Goal: Information Seeking & Learning: Learn about a topic

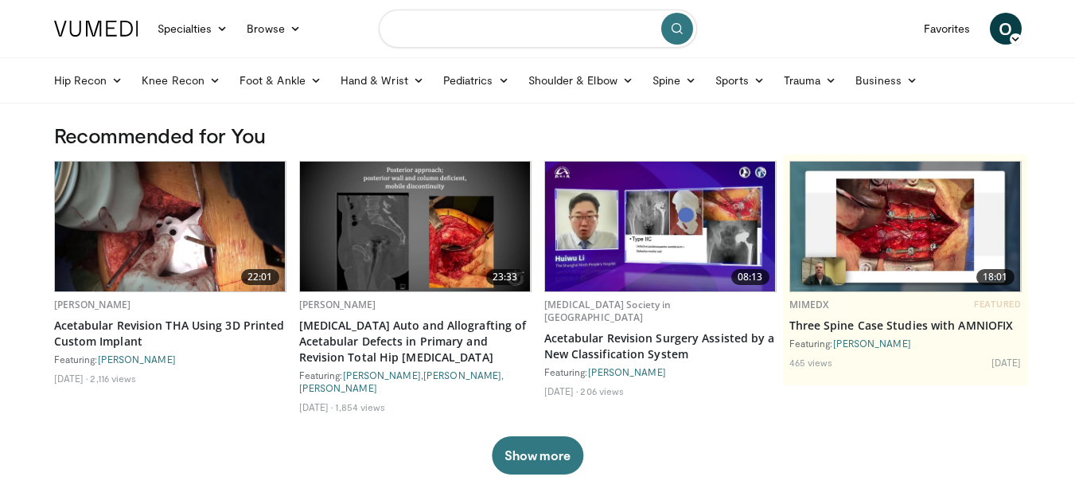
click at [555, 25] on input "Search topics, interventions" at bounding box center [538, 29] width 318 height 38
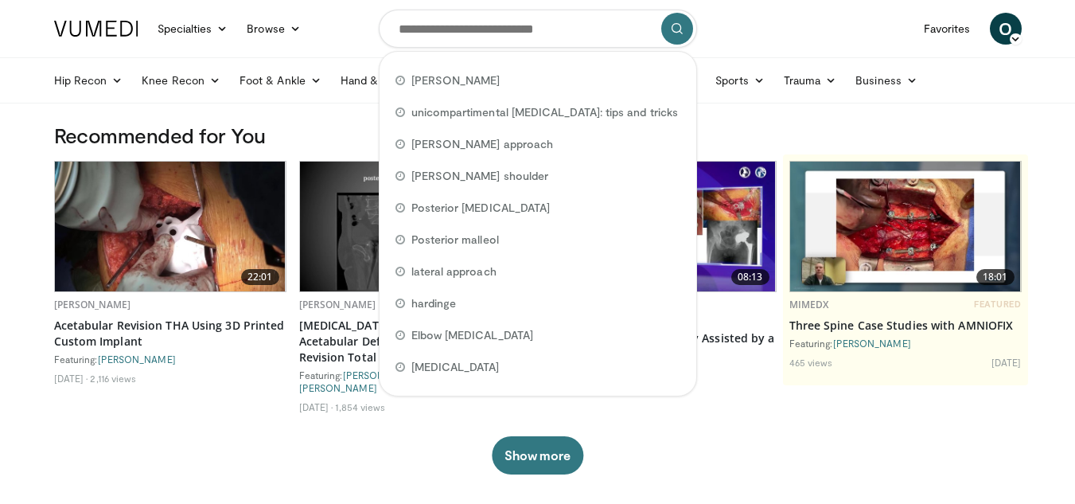
click at [347, 131] on h3 "Recommended for You" at bounding box center [537, 135] width 967 height 25
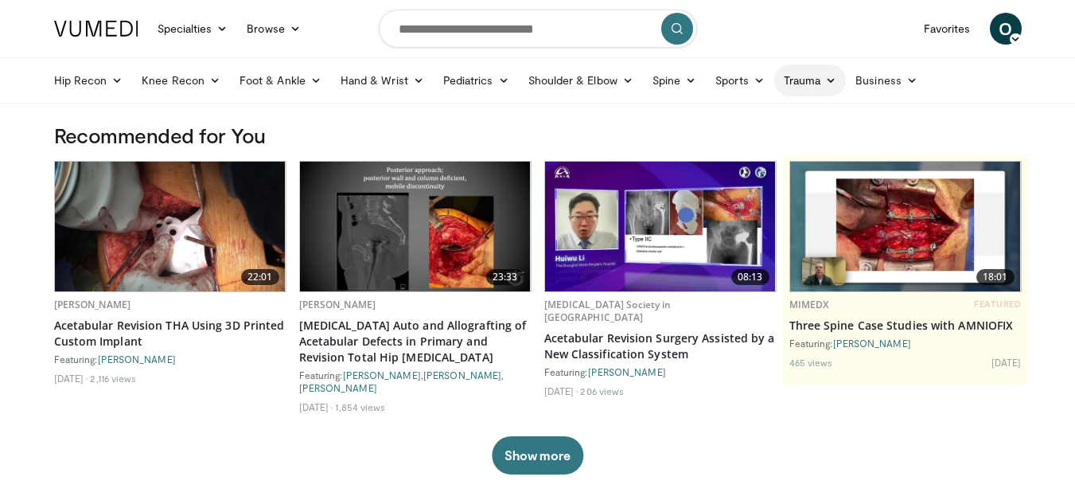
click at [790, 83] on link "Trauma" at bounding box center [810, 80] width 72 height 32
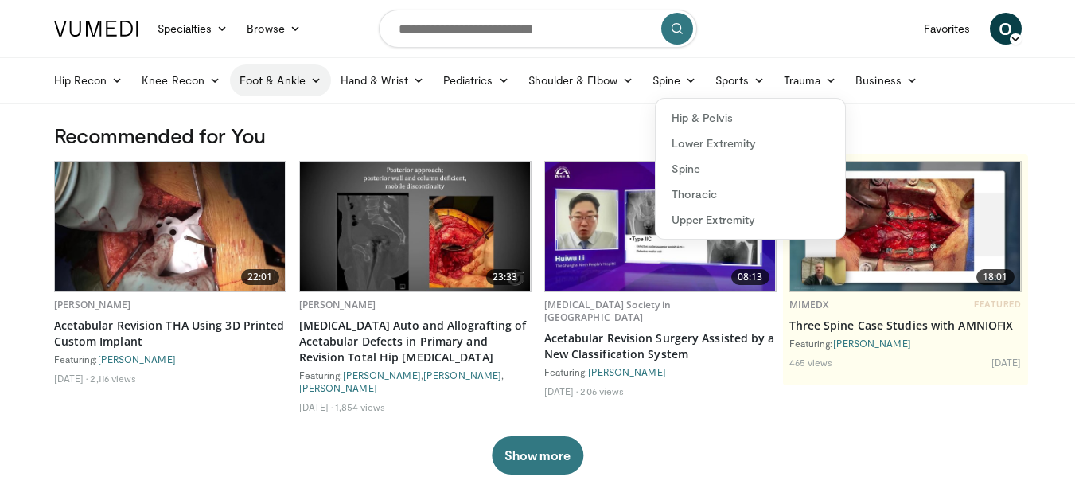
click at [291, 84] on link "Foot & Ankle" at bounding box center [280, 80] width 101 height 32
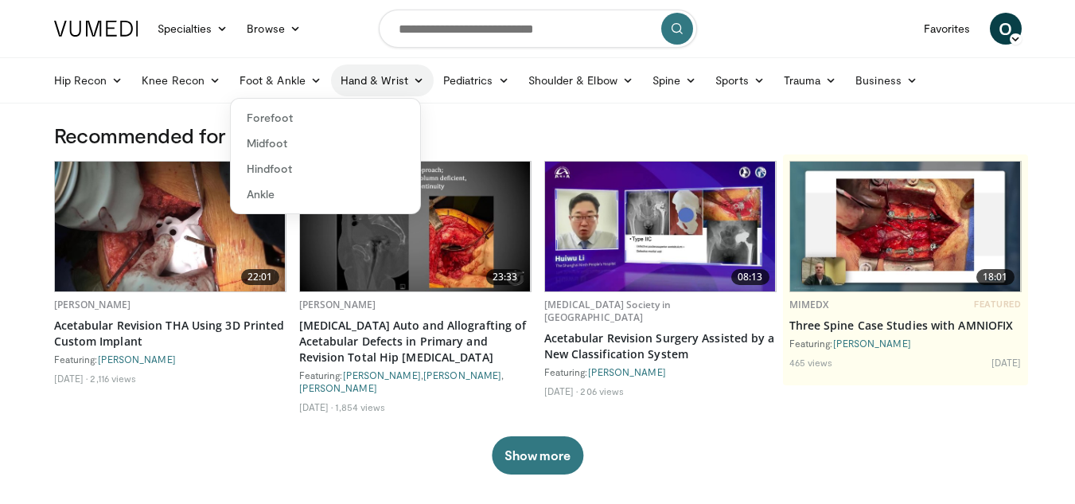
click at [360, 85] on link "Hand & Wrist" at bounding box center [382, 80] width 103 height 32
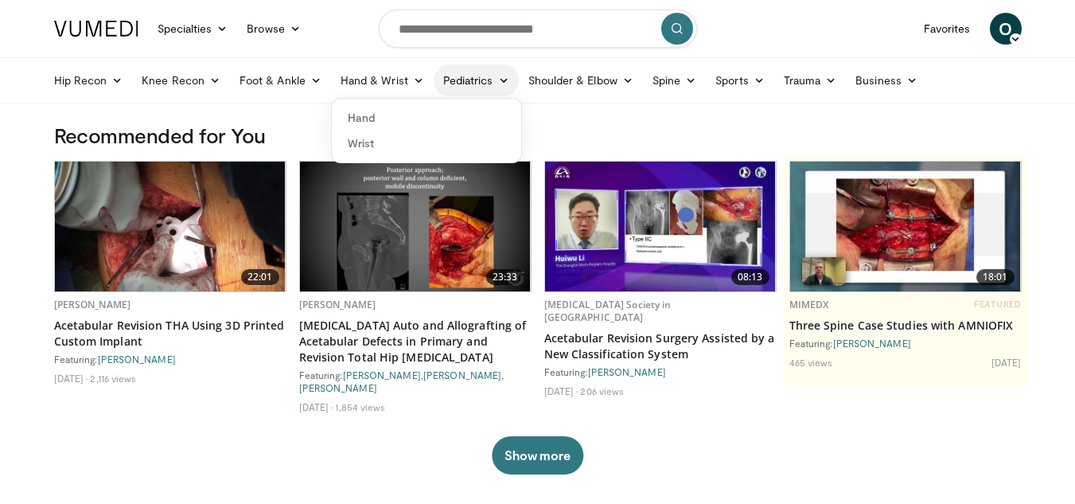
click at [444, 88] on link "Pediatrics" at bounding box center [476, 80] width 85 height 32
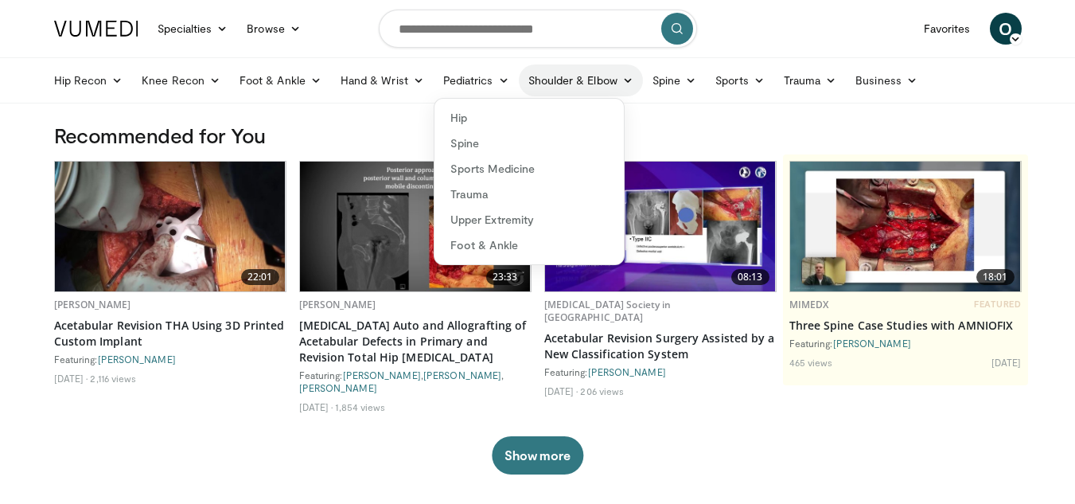
click at [547, 88] on link "Shoulder & Elbow" at bounding box center [581, 80] width 124 height 32
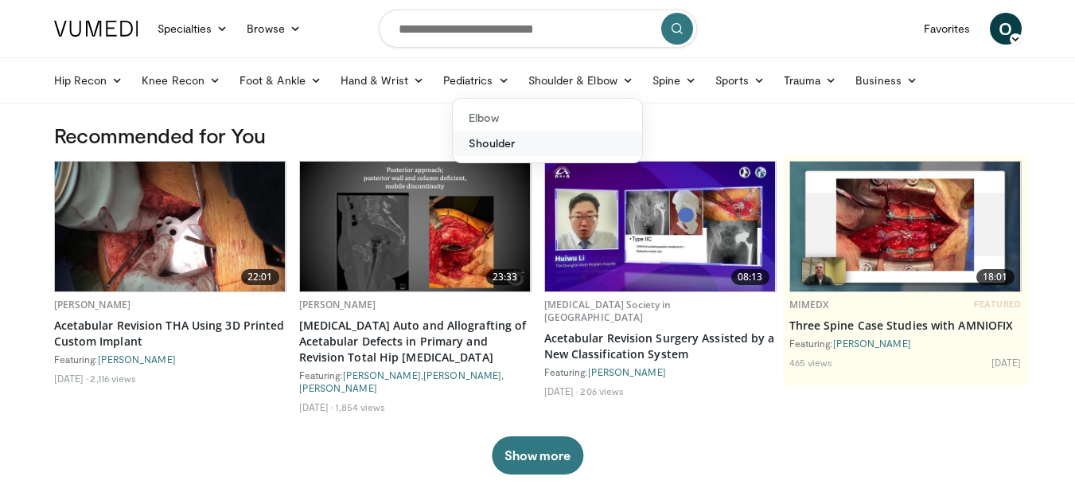
click at [494, 134] on link "Shoulder" at bounding box center [547, 142] width 189 height 25
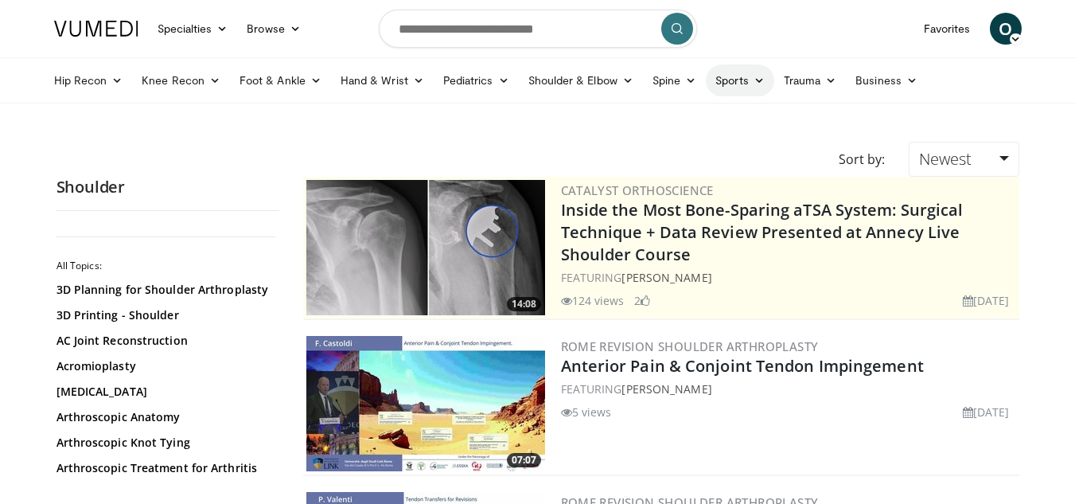
click at [724, 76] on link "Sports" at bounding box center [740, 80] width 68 height 32
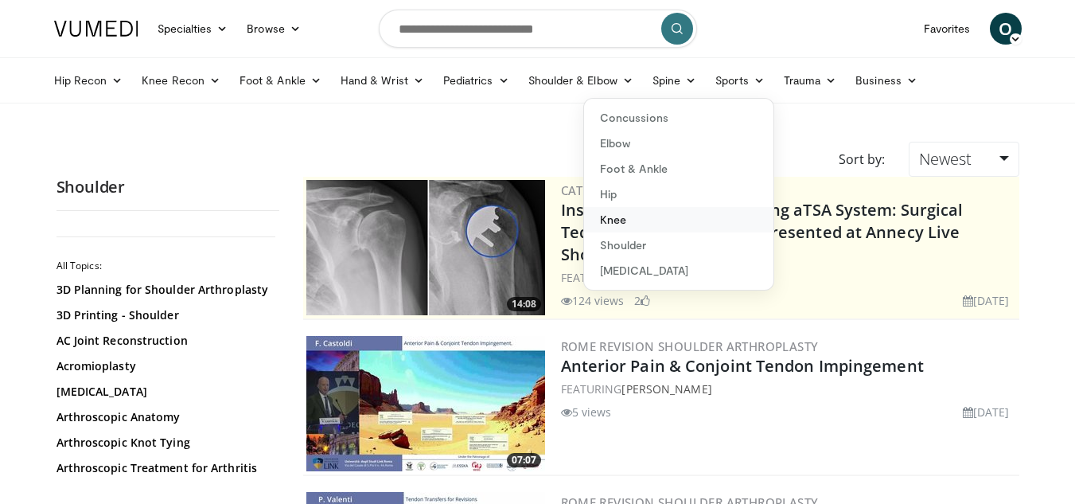
click at [618, 219] on link "Knee" at bounding box center [678, 219] width 189 height 25
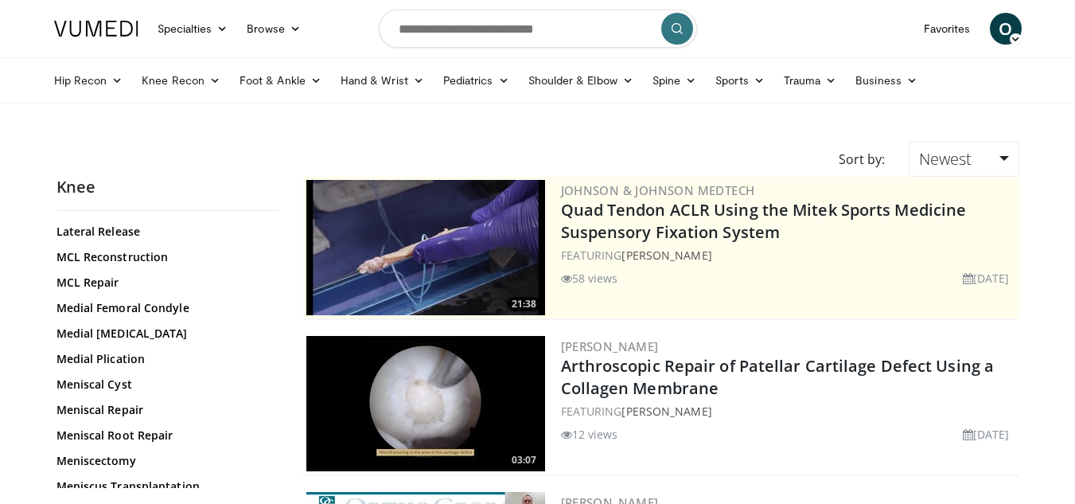
scroll to position [1034, 0]
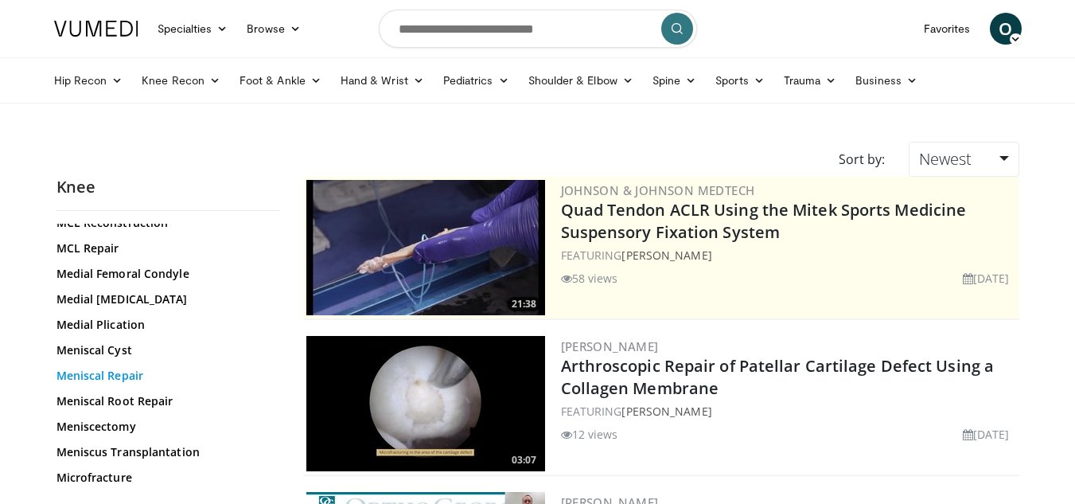
click at [91, 374] on link "Meniscal Repair" at bounding box center [163, 376] width 215 height 16
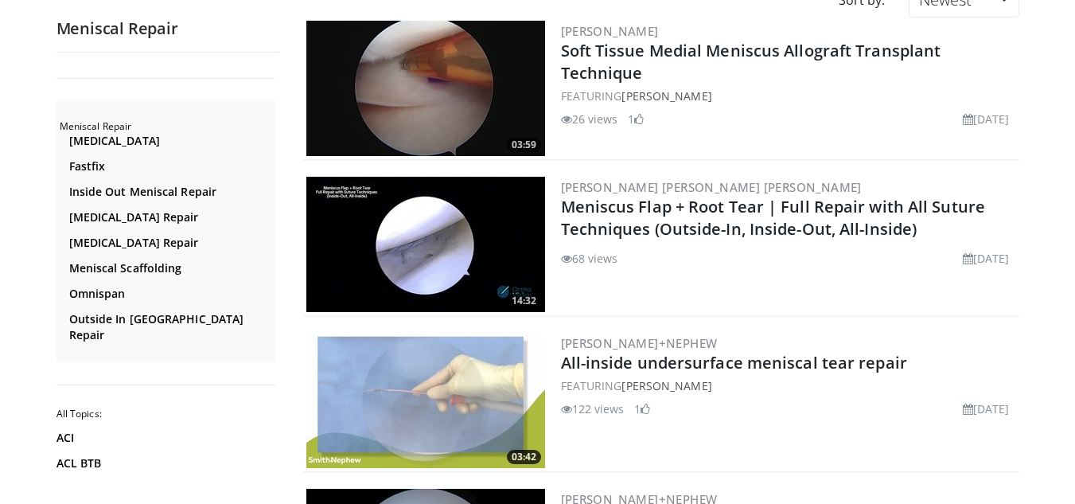
scroll to position [80, 0]
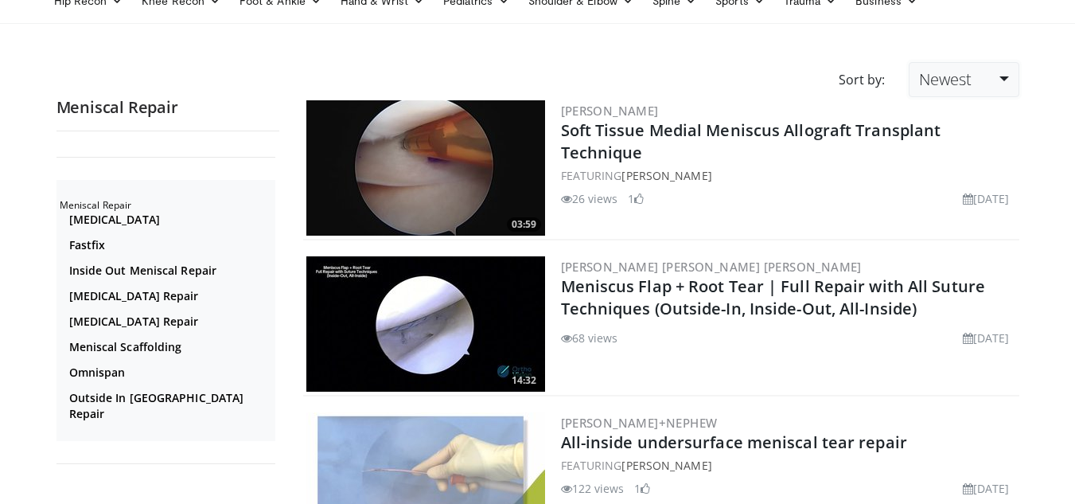
click at [968, 73] on span "Newest" at bounding box center [945, 78] width 53 height 21
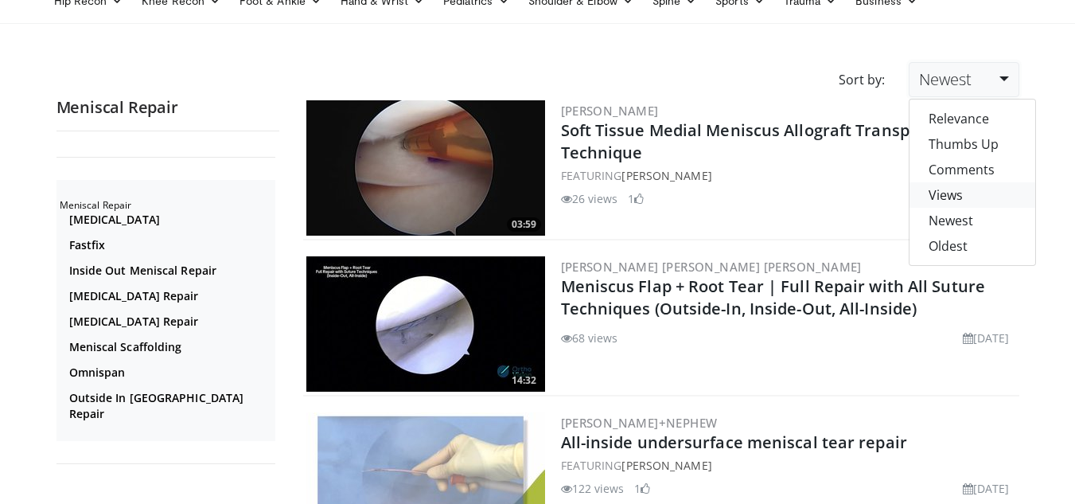
click at [949, 187] on link "Views" at bounding box center [972, 194] width 126 height 25
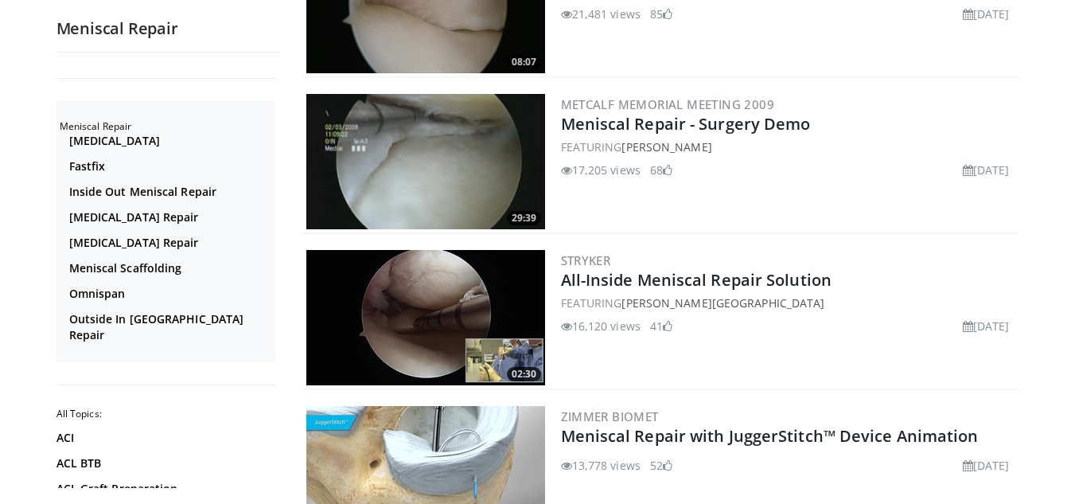
scroll to position [716, 0]
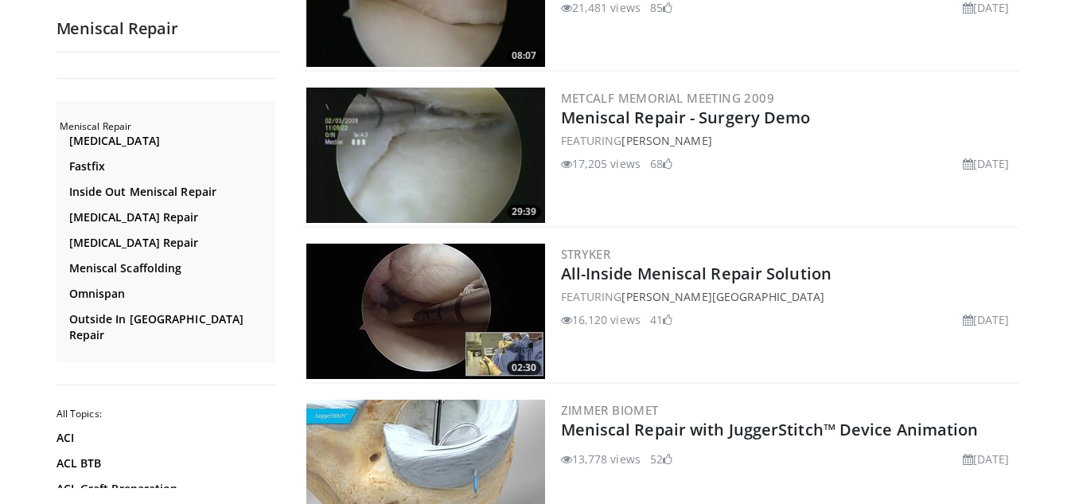
click at [400, 300] on img at bounding box center [425, 310] width 239 height 135
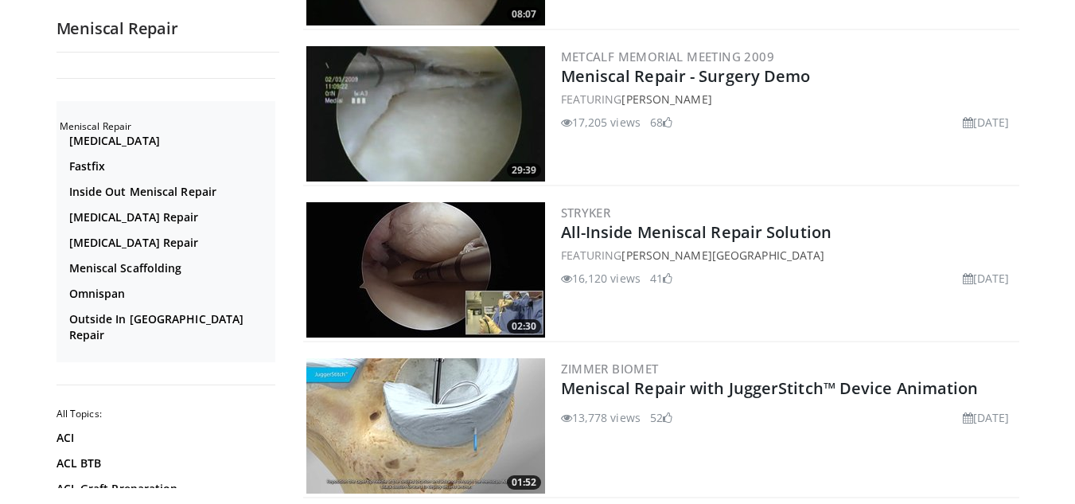
scroll to position [875, 0]
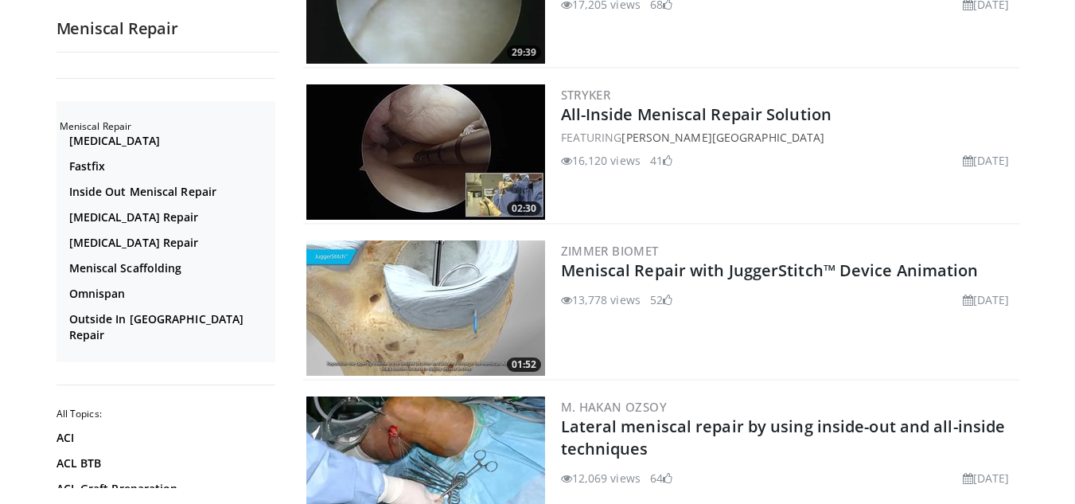
click at [516, 298] on img at bounding box center [425, 307] width 239 height 135
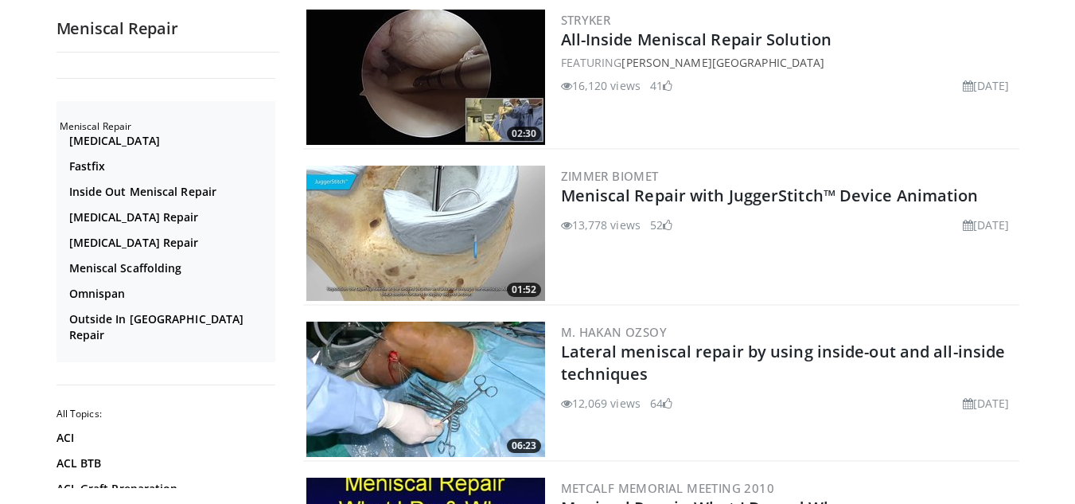
scroll to position [1034, 0]
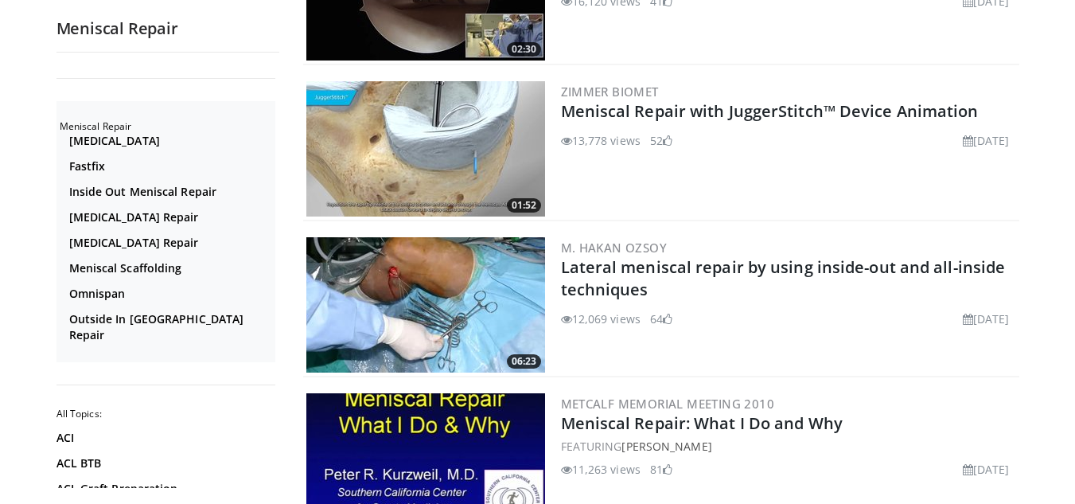
click at [471, 321] on img at bounding box center [425, 304] width 239 height 135
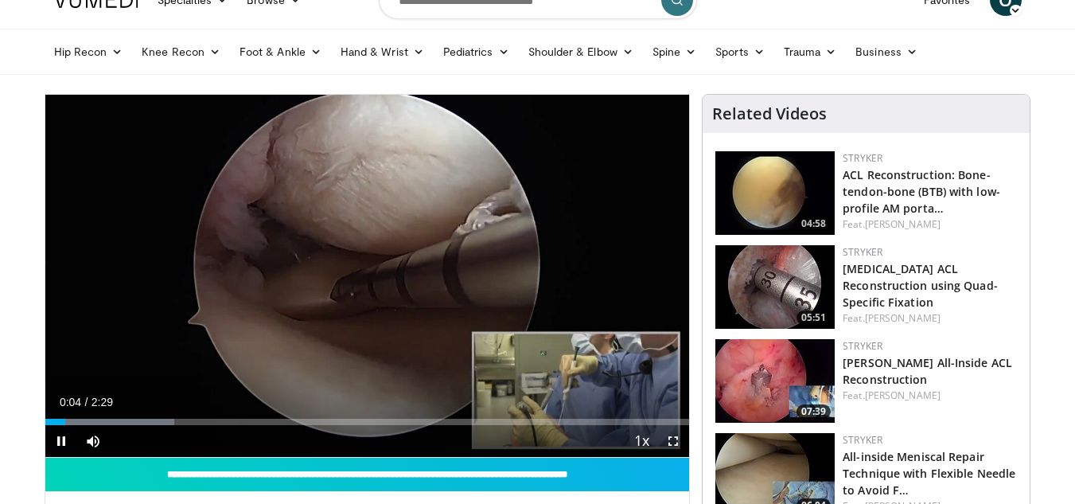
scroll to position [80, 0]
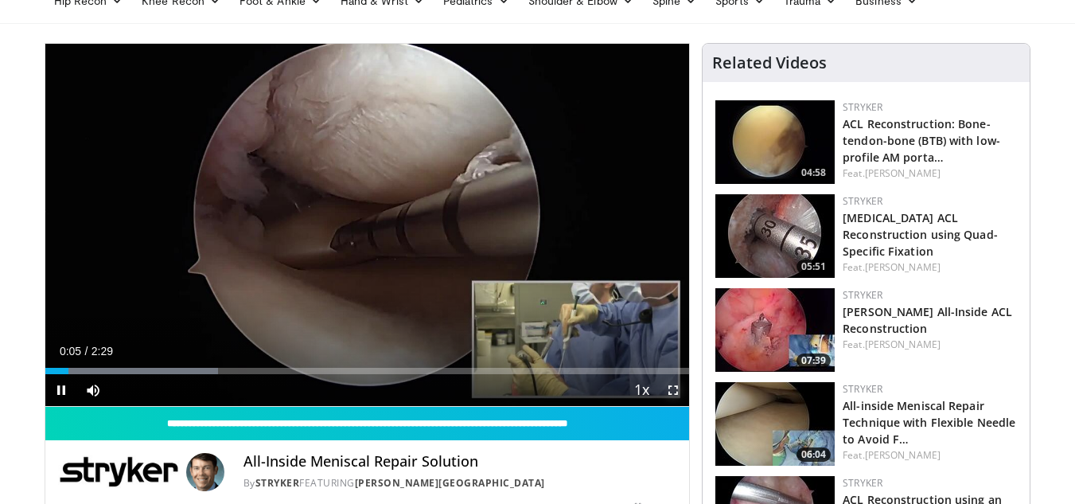
click at [662, 388] on span "Video Player" at bounding box center [673, 390] width 32 height 32
click at [663, 394] on span "Video Player" at bounding box center [673, 390] width 32 height 32
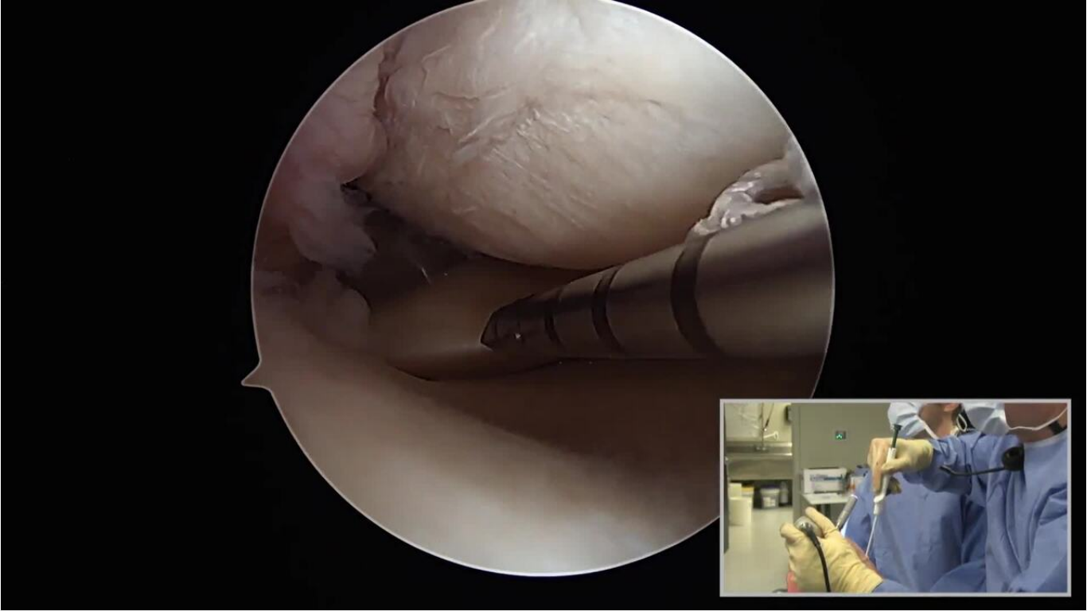
click at [718, 383] on div "20 seconds Tap to unmute" at bounding box center [543, 305] width 1087 height 610
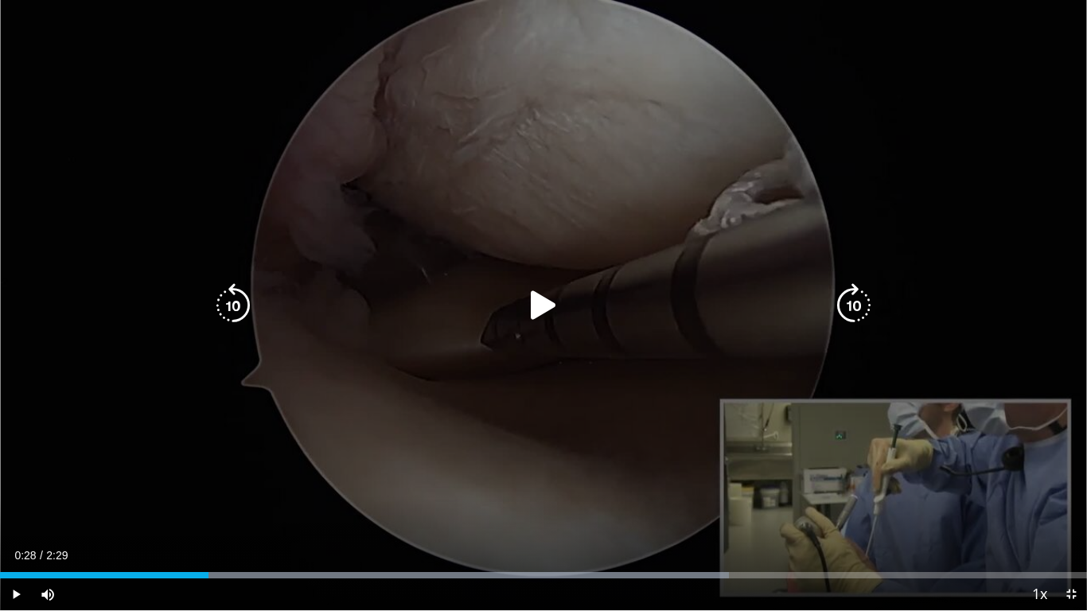
click at [718, 383] on div "20 seconds Tap to unmute" at bounding box center [543, 305] width 1087 height 610
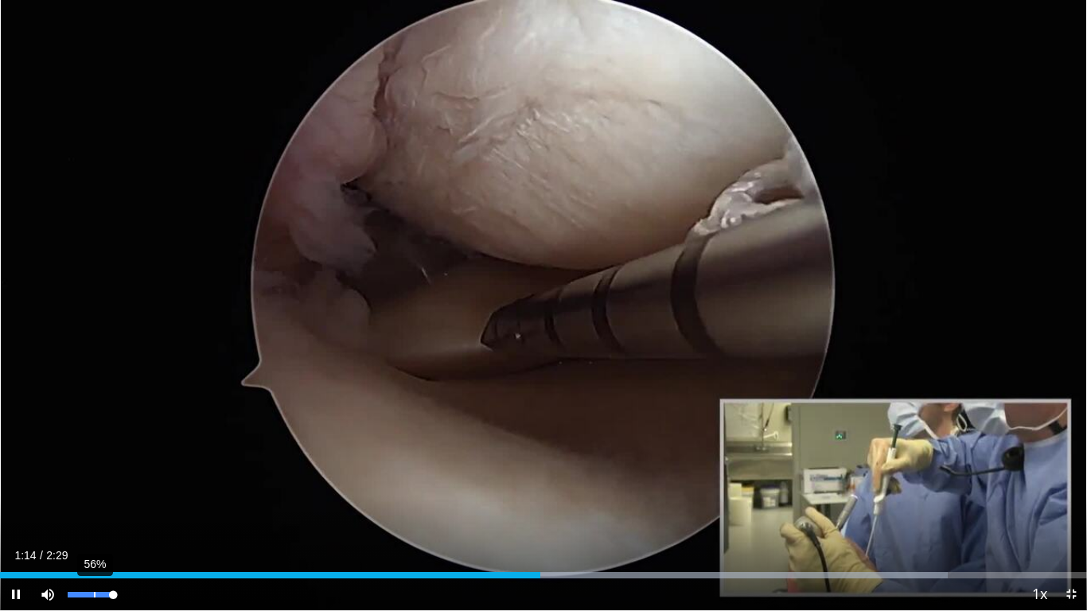
click at [94, 503] on div "56%" at bounding box center [91, 594] width 56 height 32
drag, startPoint x: 103, startPoint y: 596, endPoint x: 93, endPoint y: 598, distance: 10.6
click at [93, 503] on div "56%" at bounding box center [90, 595] width 45 height 6
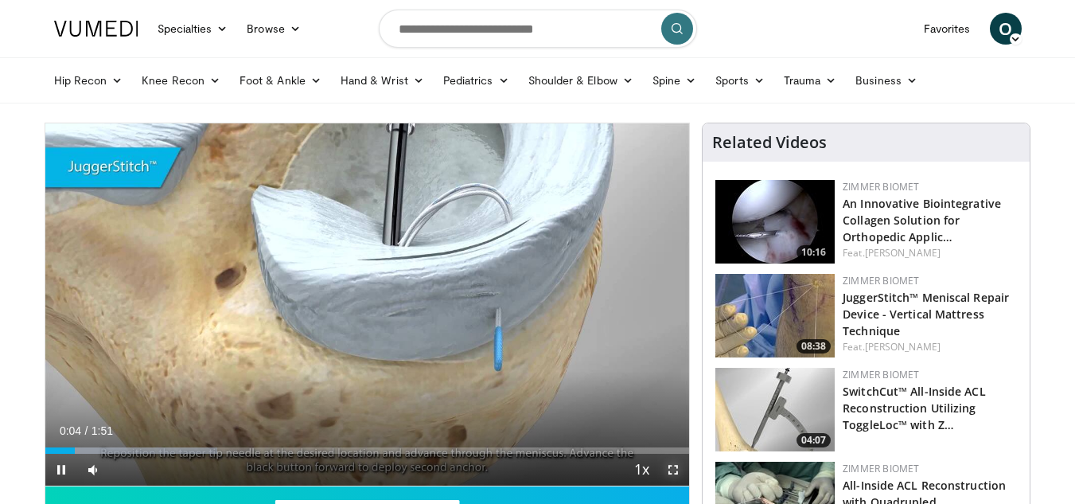
click at [668, 466] on span "Video Player" at bounding box center [673, 469] width 32 height 32
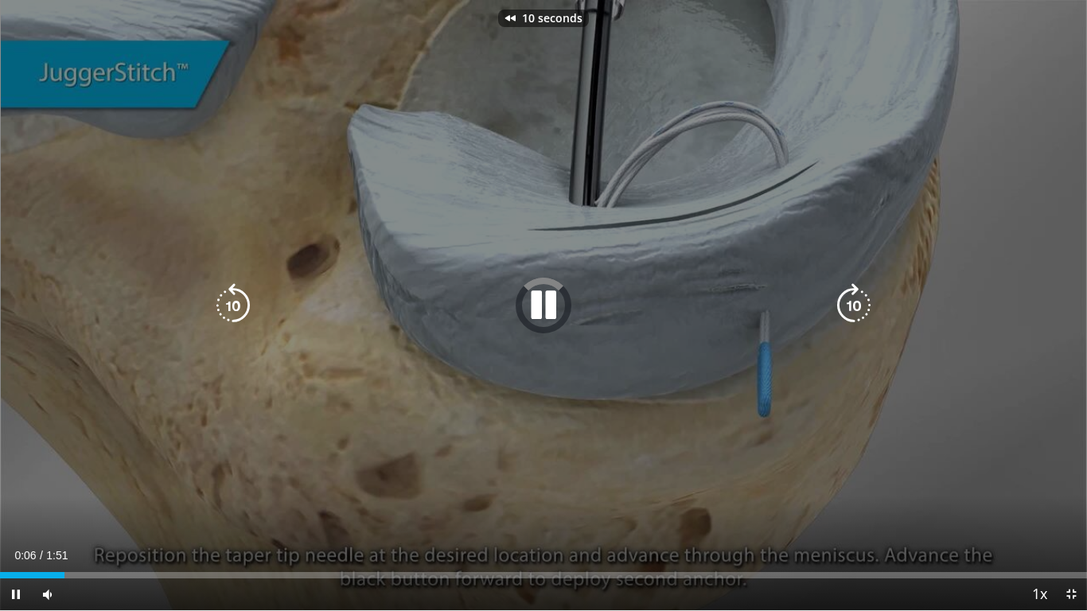
click at [546, 298] on icon "Video Player" at bounding box center [543, 305] width 45 height 45
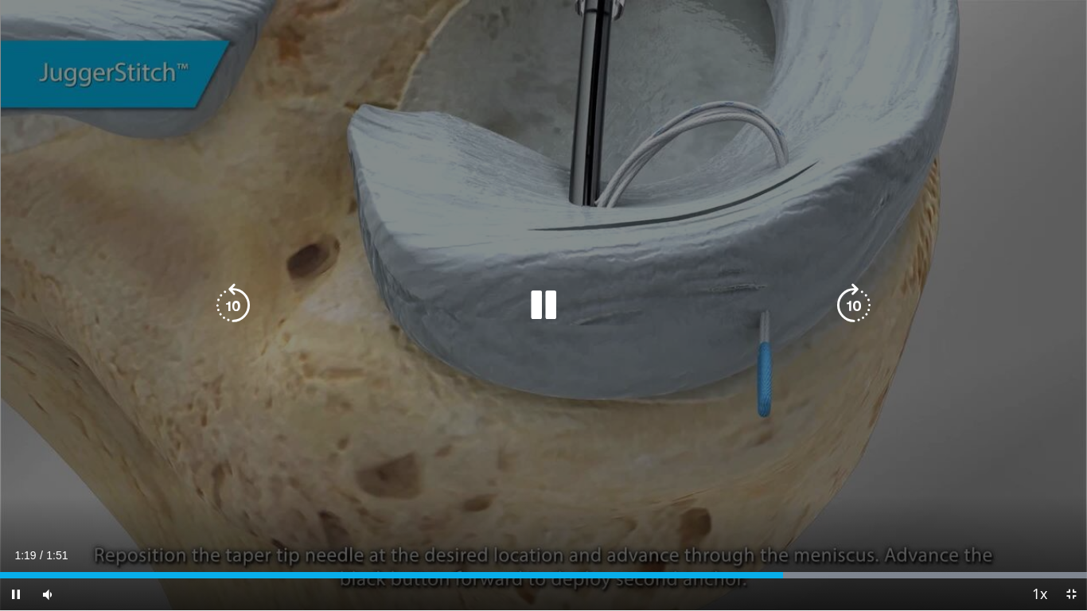
click at [550, 284] on icon "Video Player" at bounding box center [543, 305] width 45 height 45
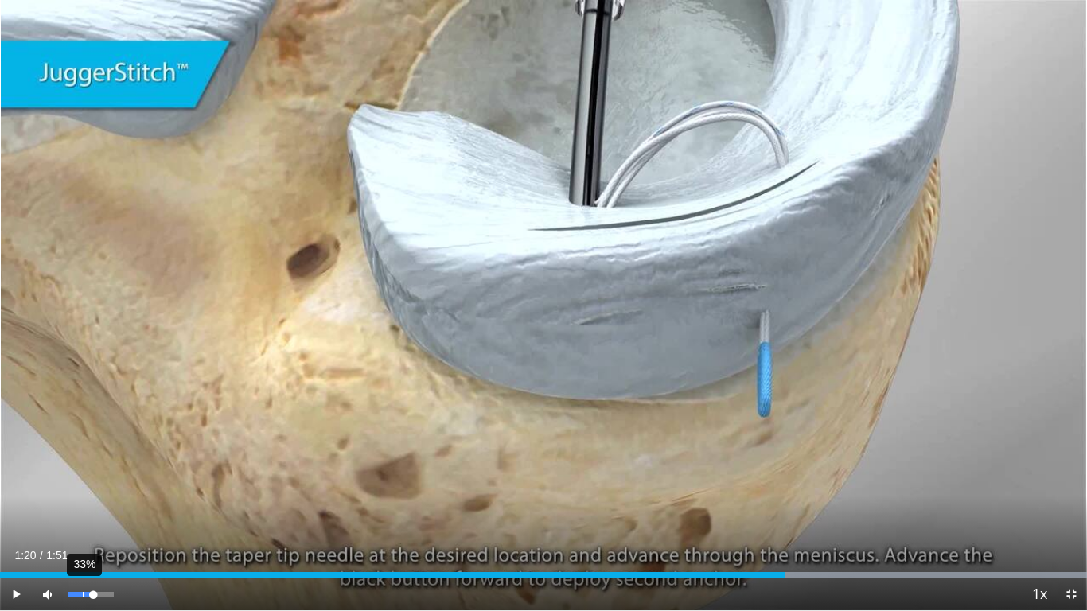
click at [84, 503] on div "33%" at bounding box center [90, 595] width 45 height 6
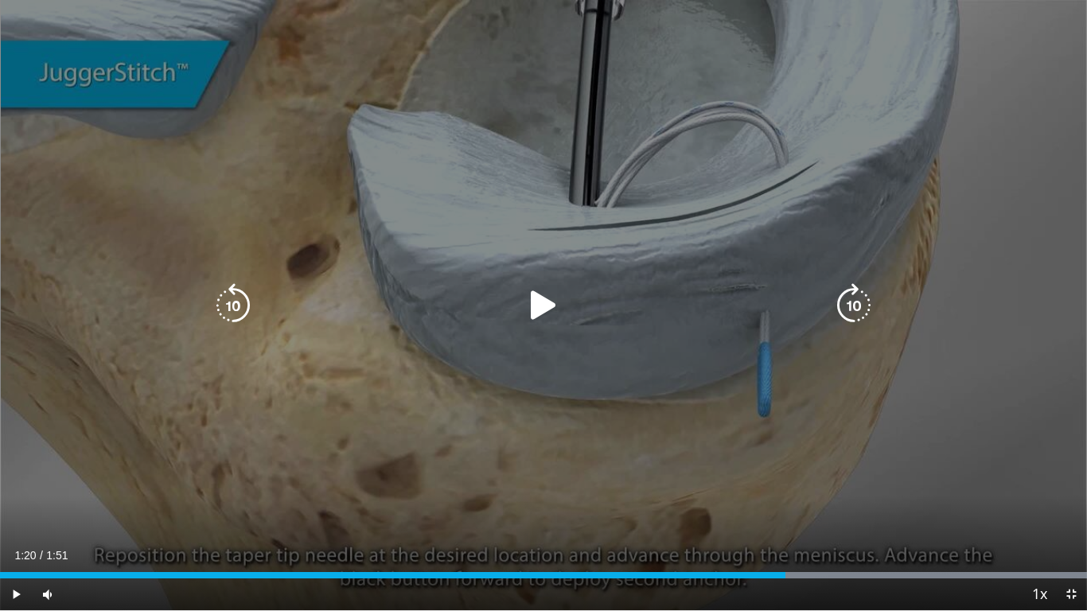
click at [374, 383] on div "10 seconds Tap to unmute" at bounding box center [543, 305] width 1087 height 610
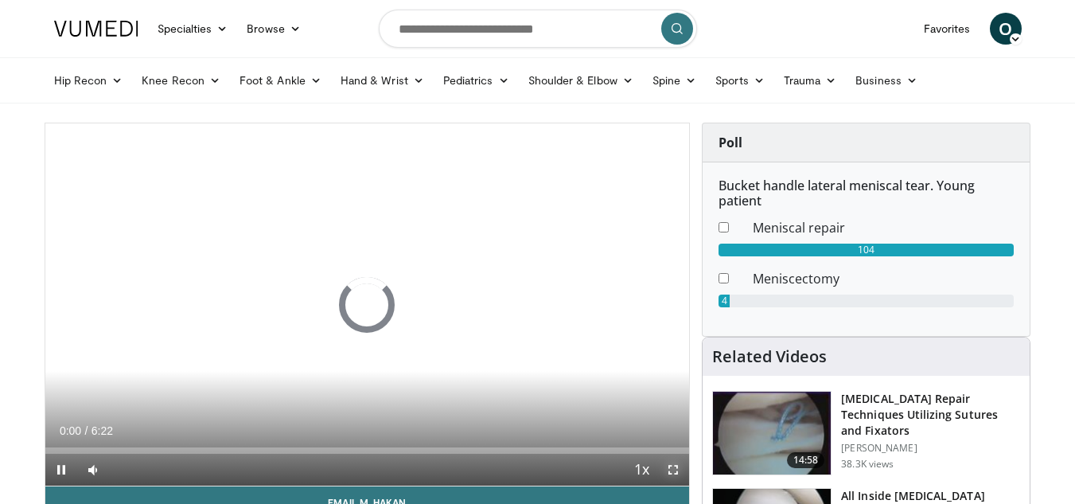
click at [670, 473] on span "Video Player" at bounding box center [673, 469] width 32 height 32
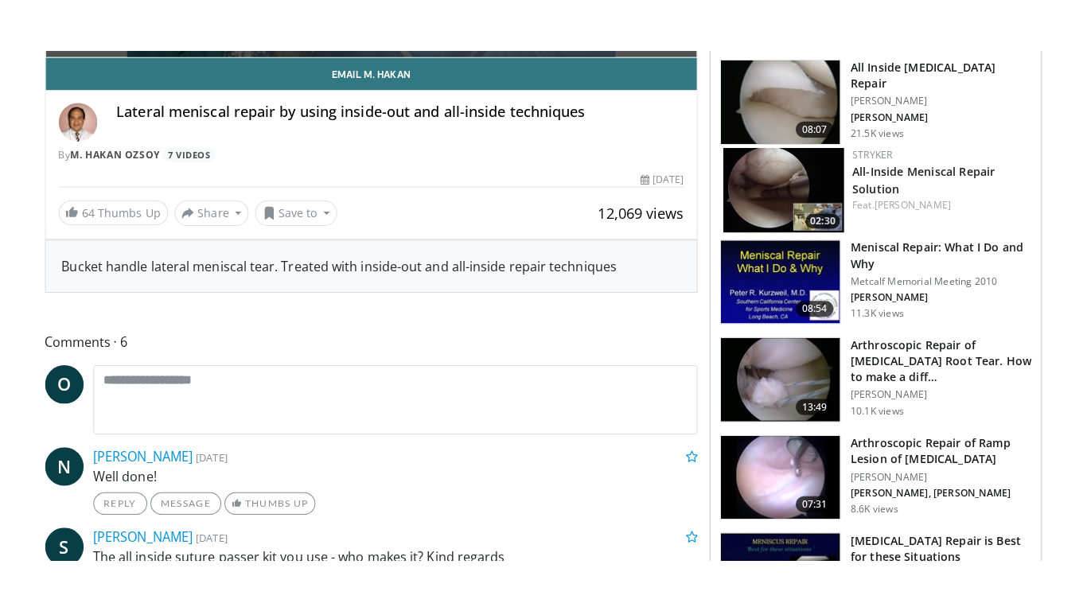
scroll to position [239, 0]
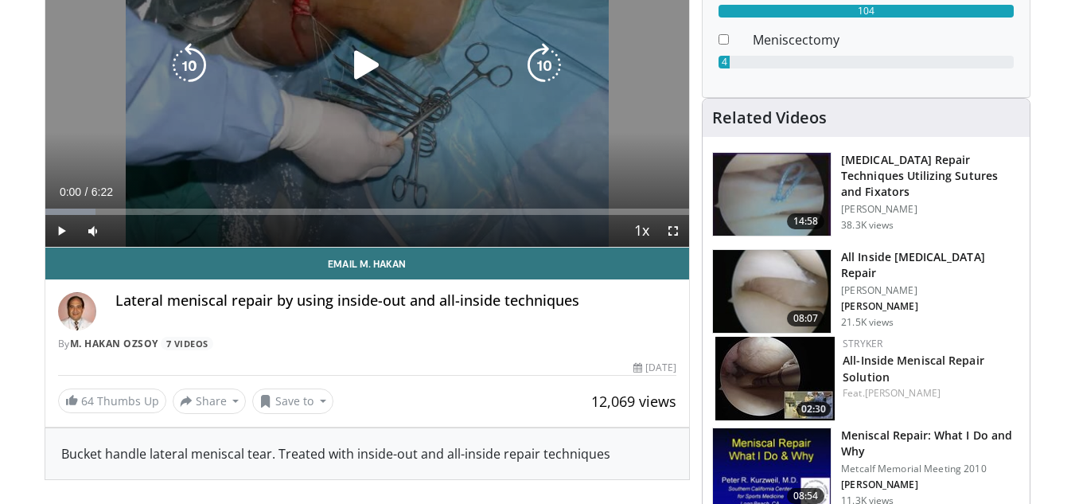
click at [369, 136] on div "10 seconds Tap to unmute" at bounding box center [367, 66] width 644 height 362
click at [380, 56] on icon "Video Player" at bounding box center [366, 65] width 45 height 45
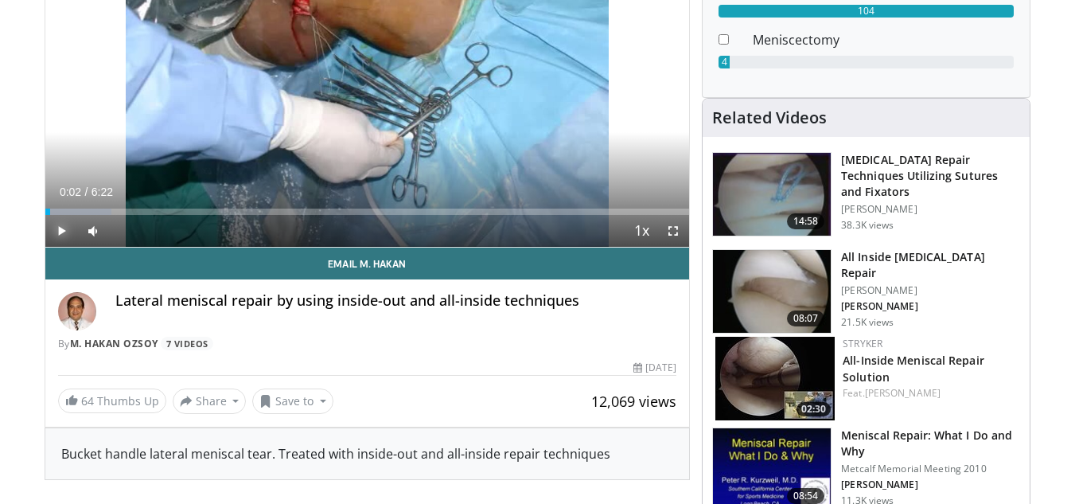
click at [67, 235] on span "Video Player" at bounding box center [61, 231] width 32 height 32
click at [673, 233] on span "Video Player" at bounding box center [673, 231] width 32 height 32
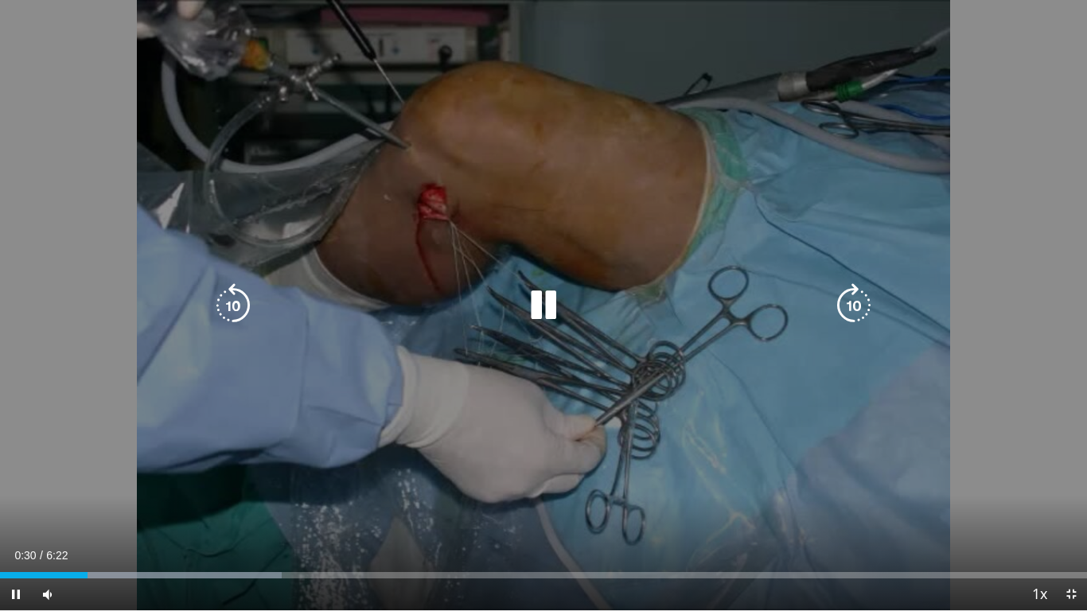
click at [1074, 88] on div "10 seconds Tap to unmute" at bounding box center [543, 305] width 1087 height 610
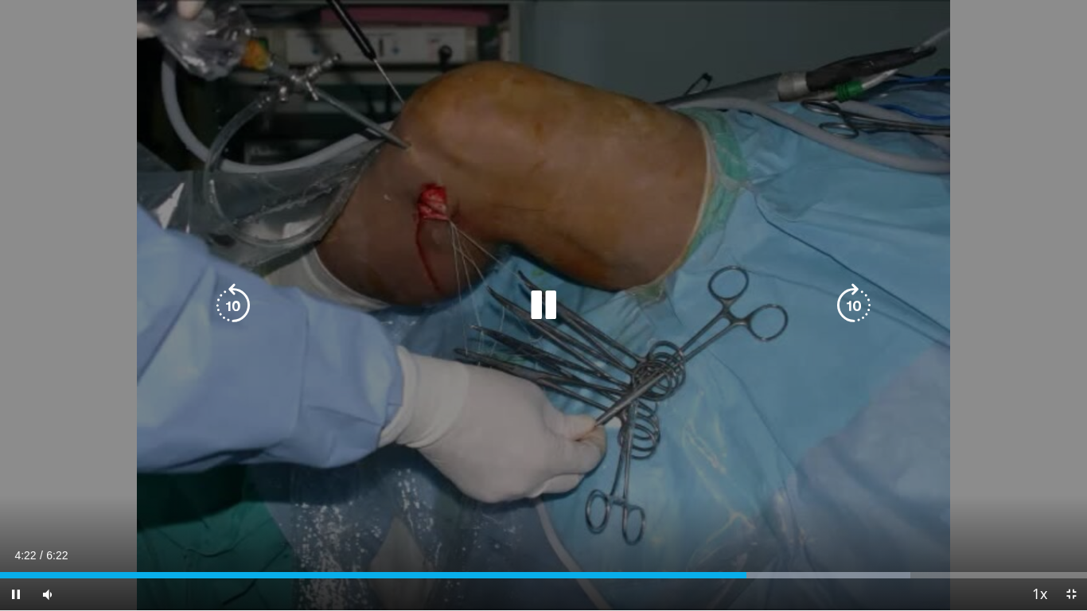
click at [524, 301] on icon "Video Player" at bounding box center [543, 305] width 45 height 45
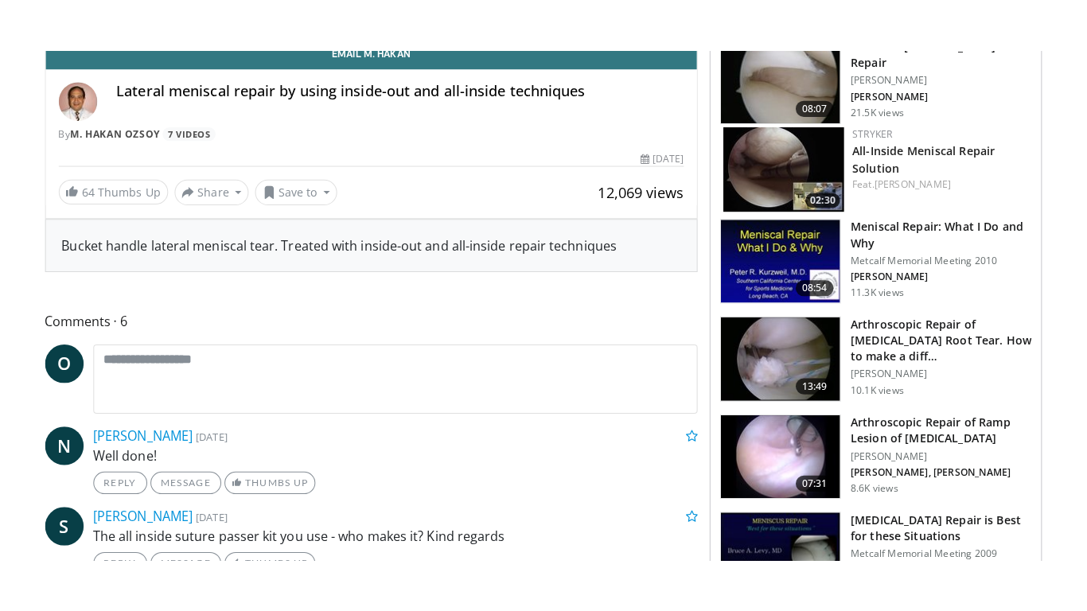
scroll to position [124, 0]
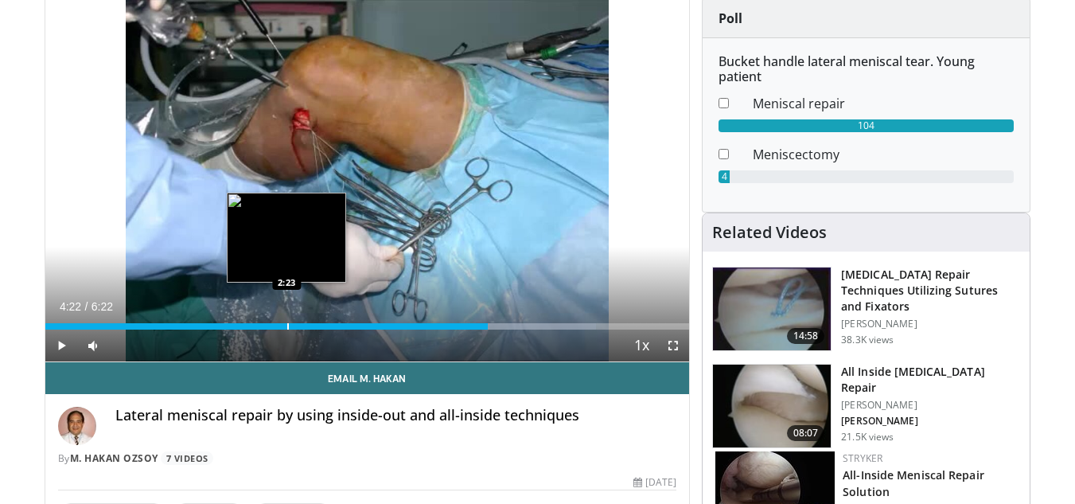
click at [284, 323] on div "4:22" at bounding box center [266, 326] width 443 height 6
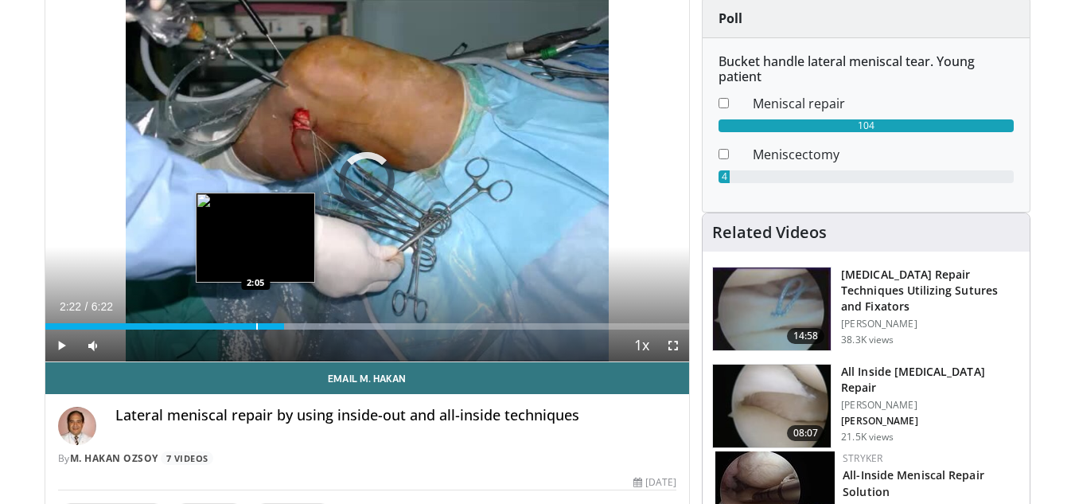
click at [256, 326] on div "Progress Bar" at bounding box center [257, 326] width 2 height 6
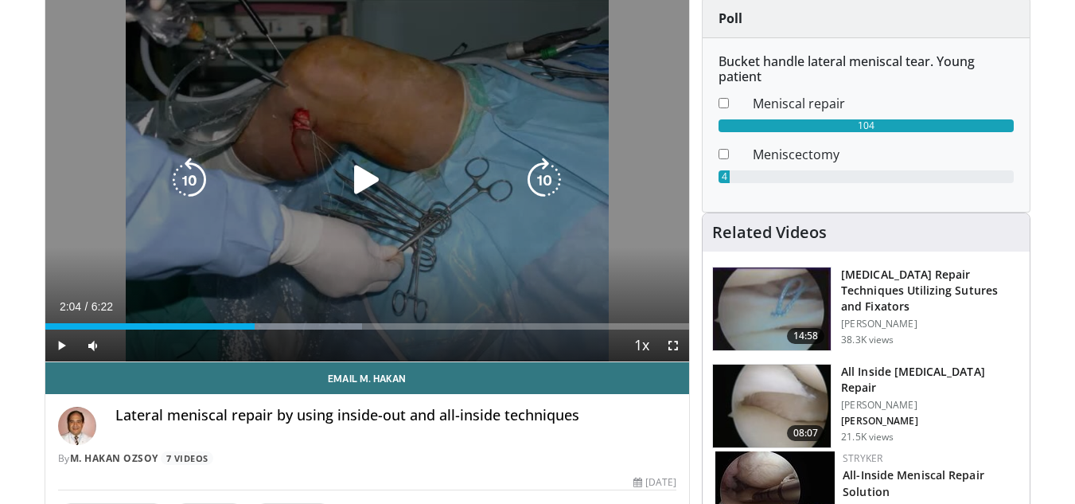
click at [361, 176] on icon "Video Player" at bounding box center [366, 180] width 45 height 45
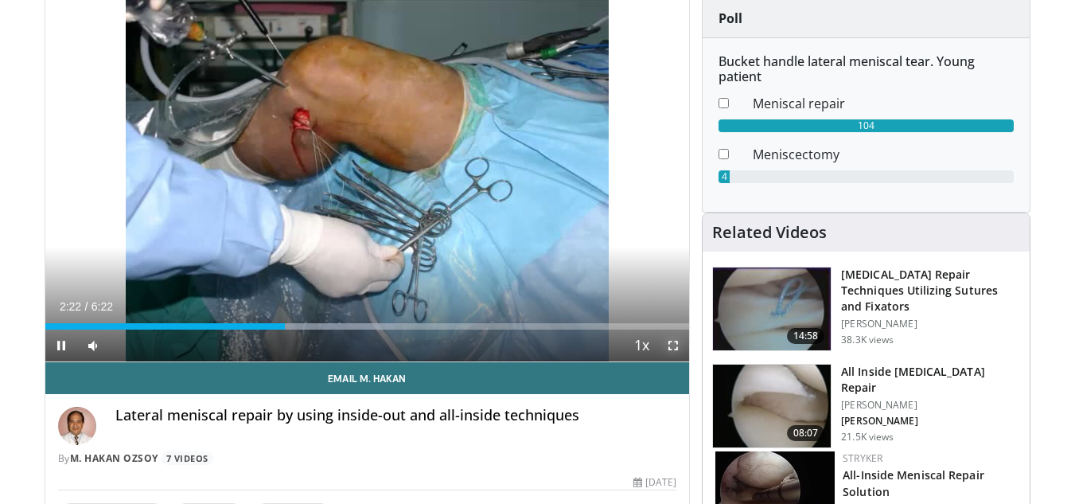
click at [678, 344] on span "Video Player" at bounding box center [673, 345] width 32 height 32
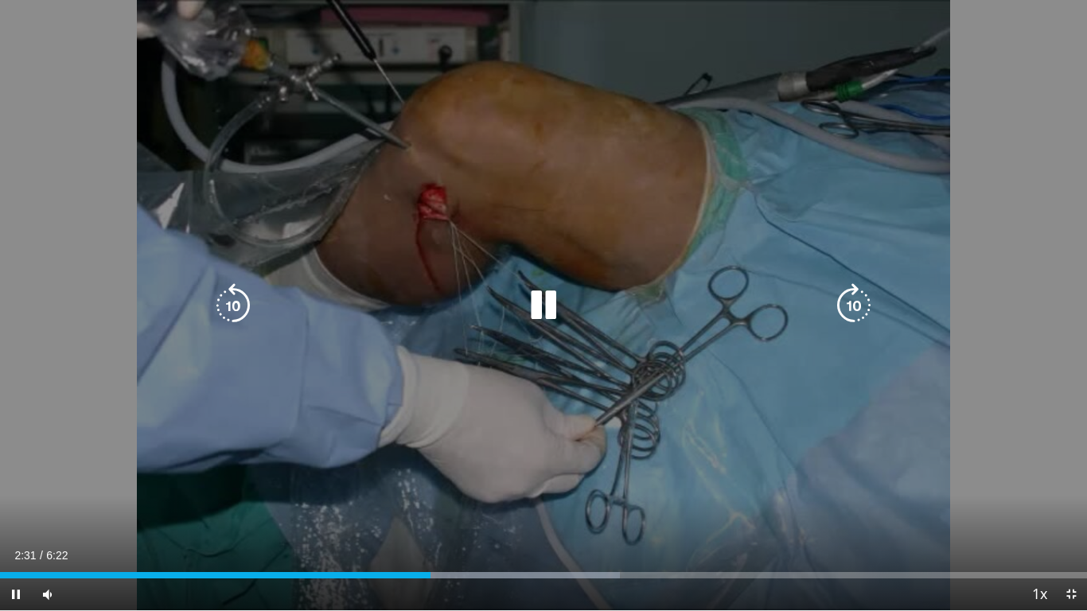
click at [872, 90] on div "10 seconds Tap to unmute" at bounding box center [543, 305] width 1087 height 610
click at [544, 313] on icon "Video Player" at bounding box center [543, 305] width 45 height 45
click at [846, 173] on div "10 seconds Tap to unmute" at bounding box center [543, 305] width 1087 height 610
click at [543, 311] on icon "Video Player" at bounding box center [543, 305] width 45 height 45
click at [538, 306] on icon "Video Player" at bounding box center [543, 305] width 45 height 45
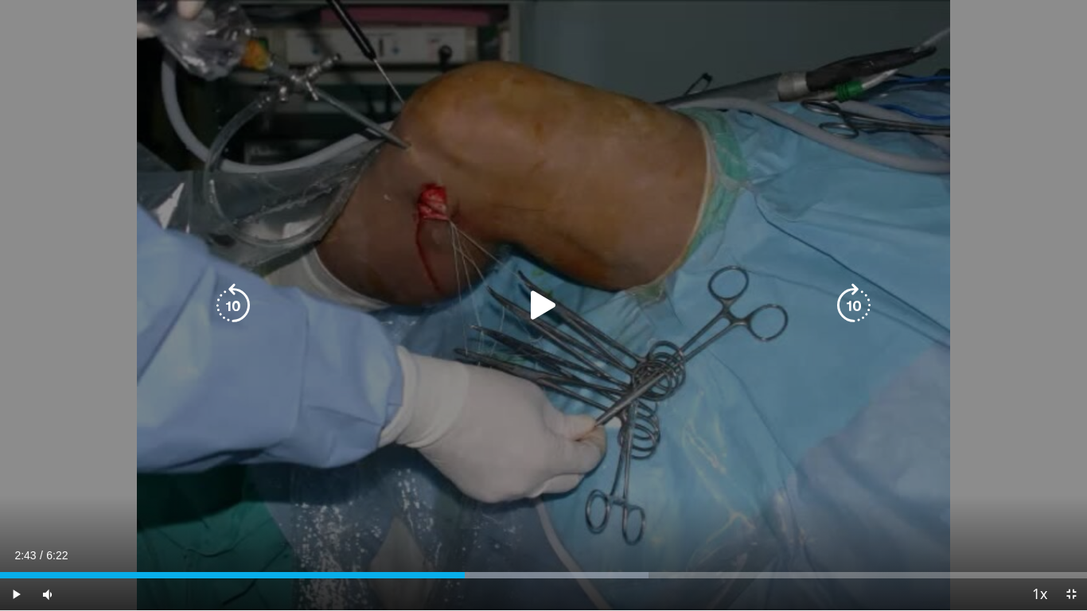
click at [574, 416] on div "10 seconds Tap to unmute" at bounding box center [543, 305] width 1087 height 610
click at [470, 290] on div "Video Player" at bounding box center [543, 306] width 652 height 32
click at [547, 301] on icon "Video Player" at bounding box center [543, 305] width 45 height 45
click at [532, 298] on icon "Video Player" at bounding box center [543, 305] width 45 height 45
click at [471, 375] on div "10 seconds Tap to unmute" at bounding box center [543, 305] width 1087 height 610
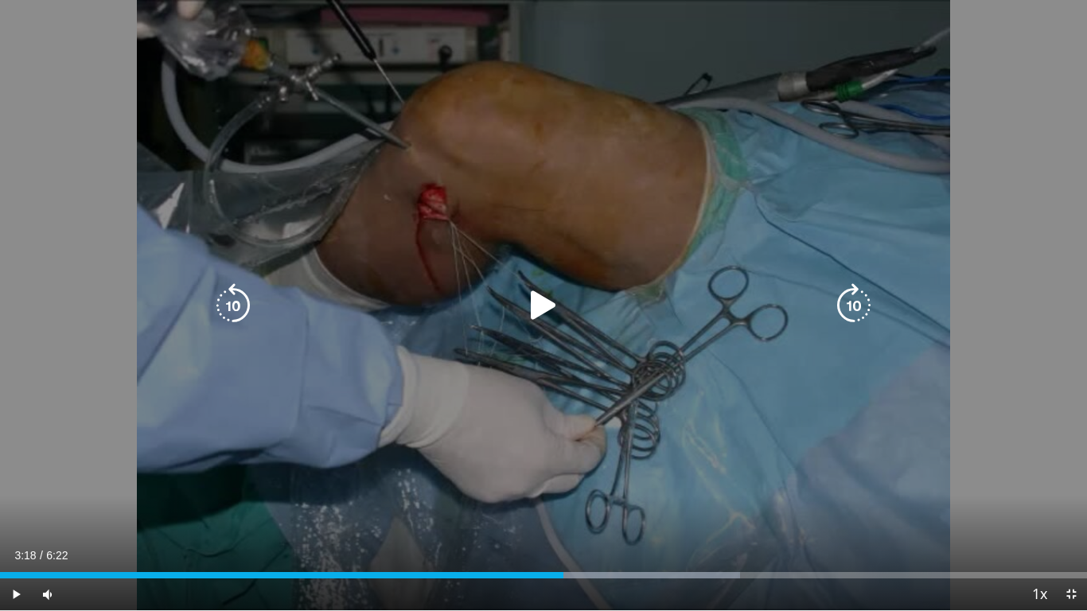
click at [539, 304] on icon "Video Player" at bounding box center [543, 305] width 45 height 45
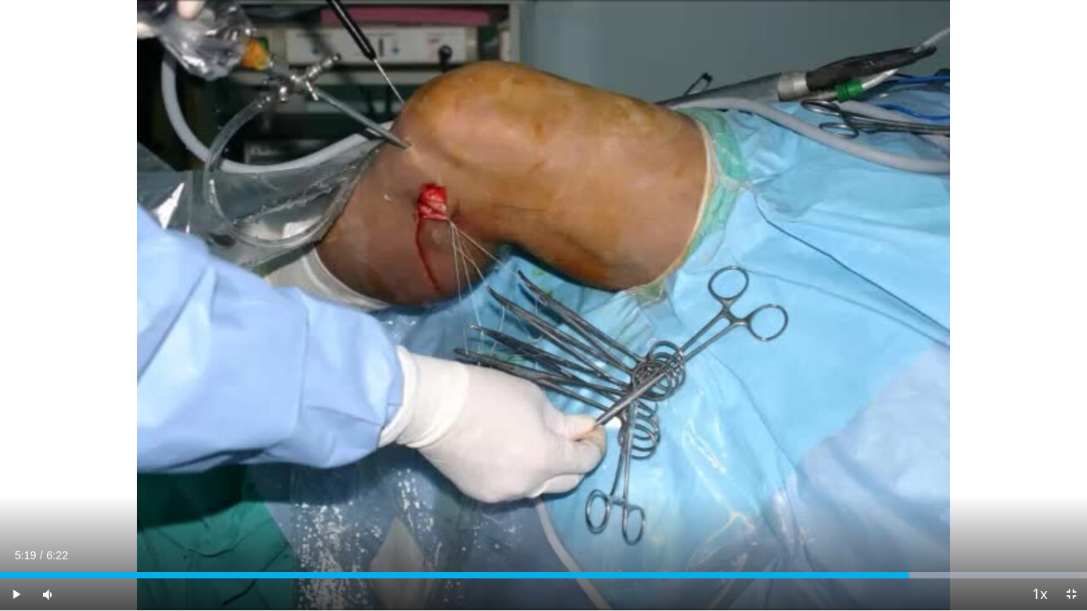
click at [896, 503] on div "Current Time 5:19 / Duration 6:22 Play Skip Backward Skip Forward Mute Loaded :…" at bounding box center [543, 594] width 1087 height 32
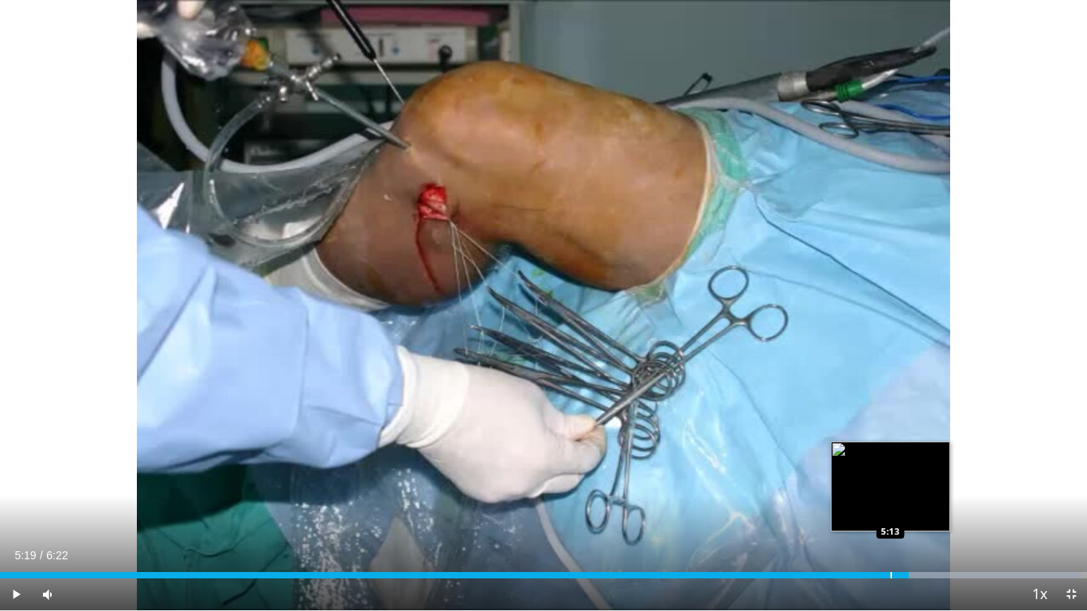
click at [890, 503] on div "Loaded : 99.47% 5:19 5:13" at bounding box center [543, 570] width 1087 height 15
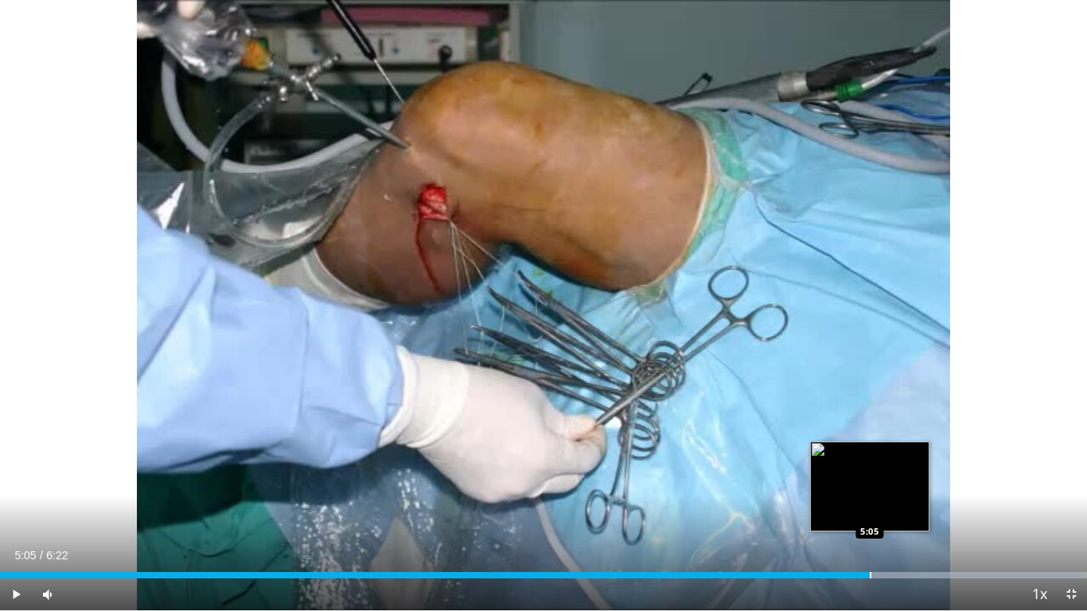
click at [869, 503] on div "Progress Bar" at bounding box center [870, 575] width 2 height 6
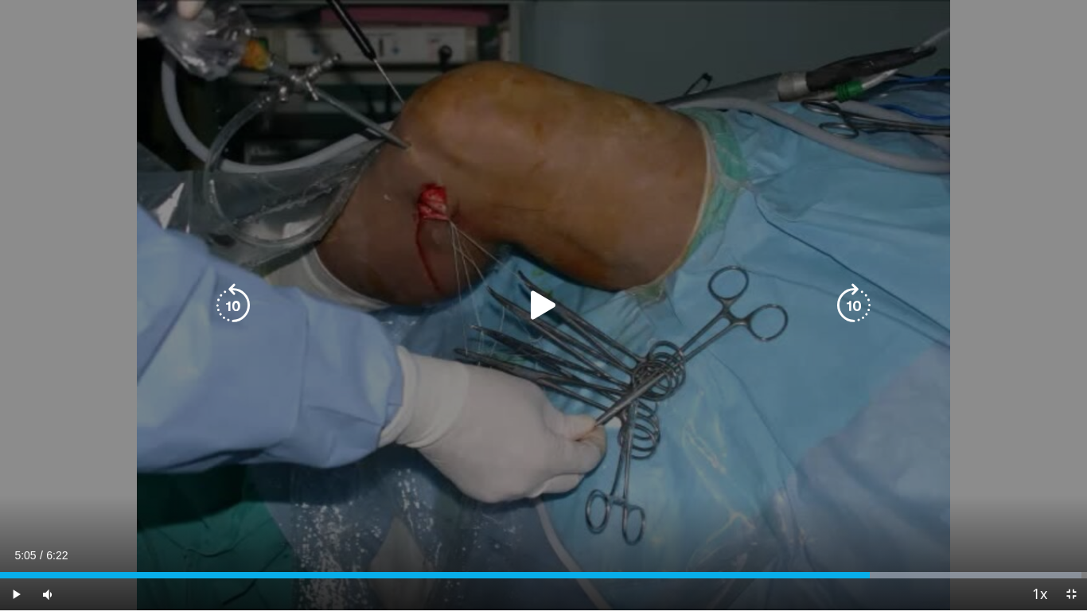
click at [535, 294] on icon "Video Player" at bounding box center [543, 305] width 45 height 45
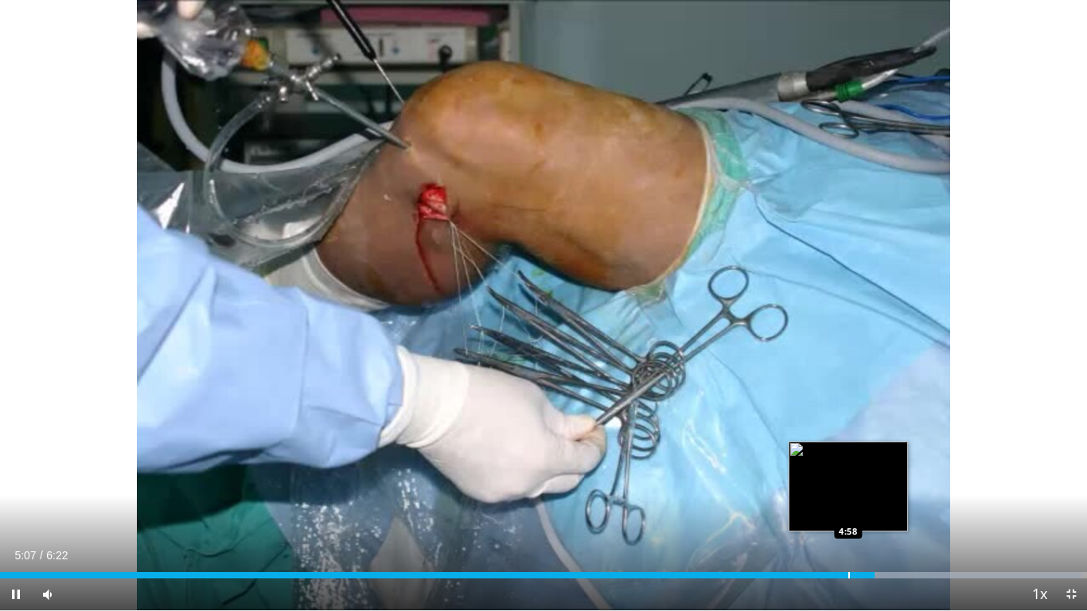
click at [848, 503] on div "Progress Bar" at bounding box center [849, 575] width 2 height 6
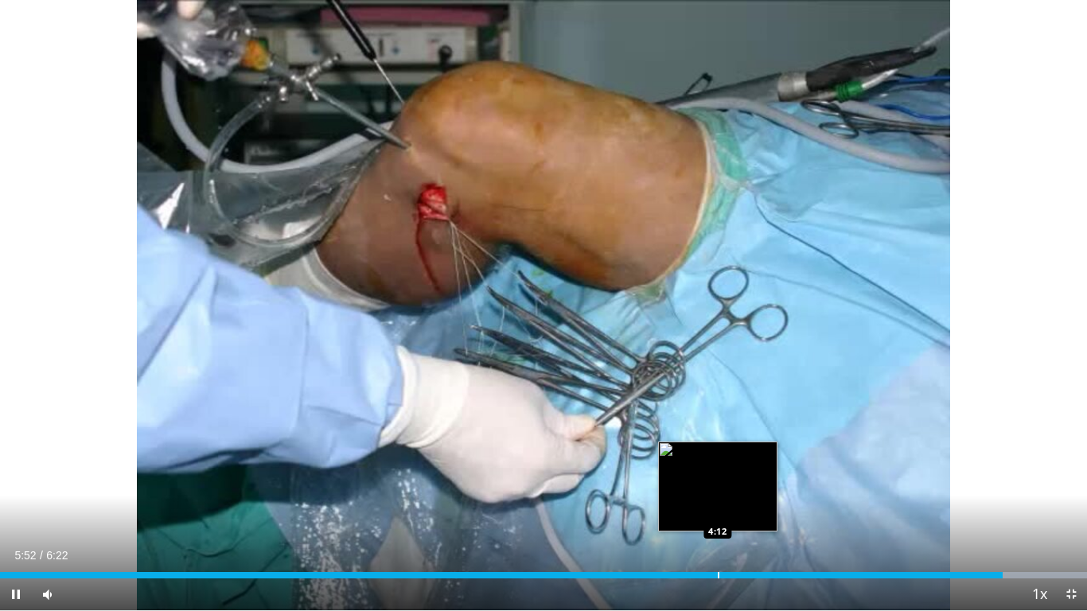
click at [718, 503] on div "Progress Bar" at bounding box center [719, 575] width 2 height 6
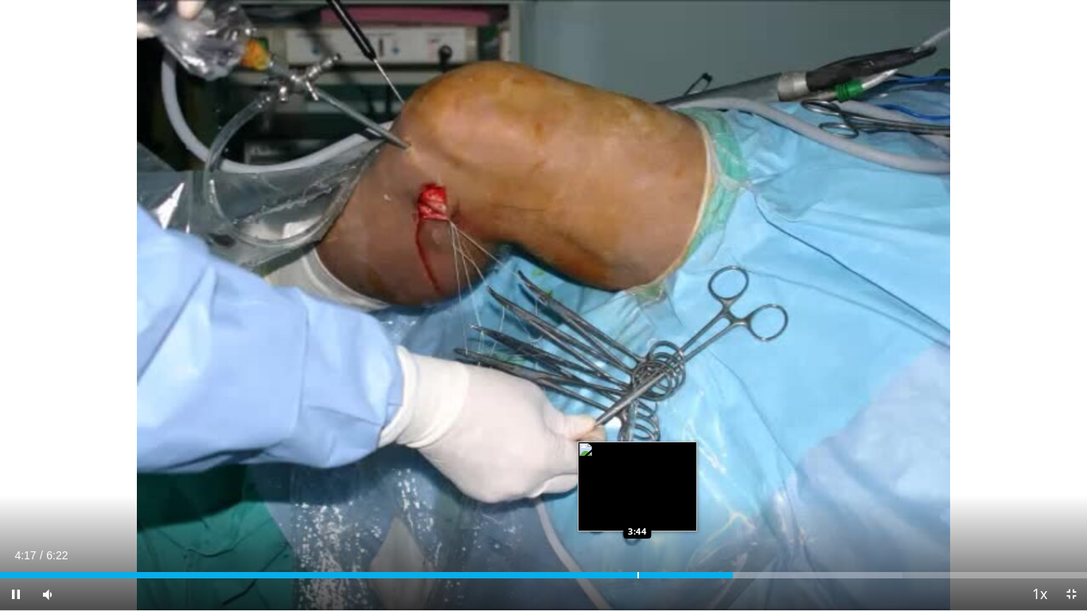
click at [637, 503] on div "Progress Bar" at bounding box center [638, 575] width 2 height 6
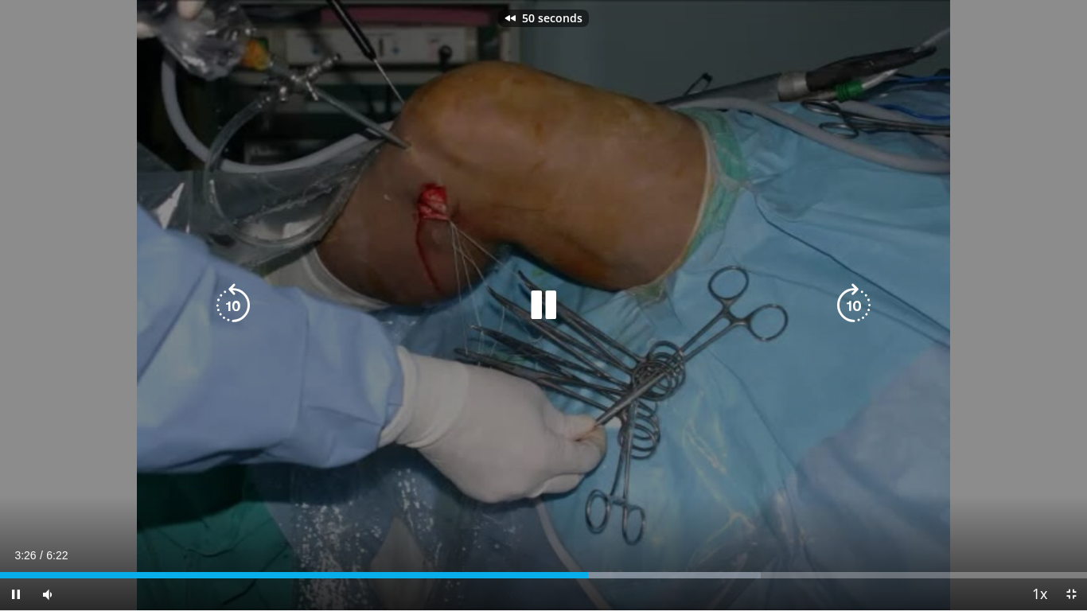
click at [600, 255] on div "50 seconds Tap to unmute" at bounding box center [543, 305] width 1087 height 610
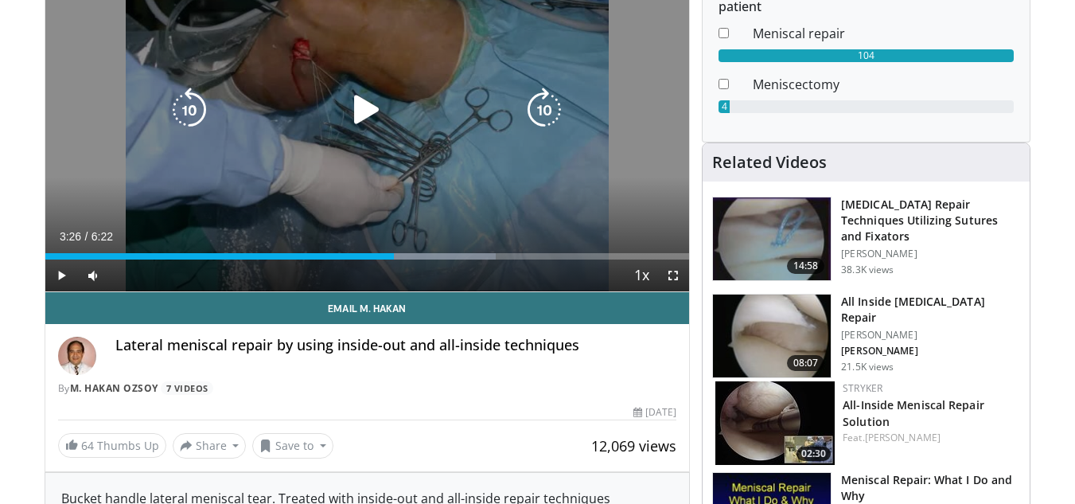
scroll to position [169, 0]
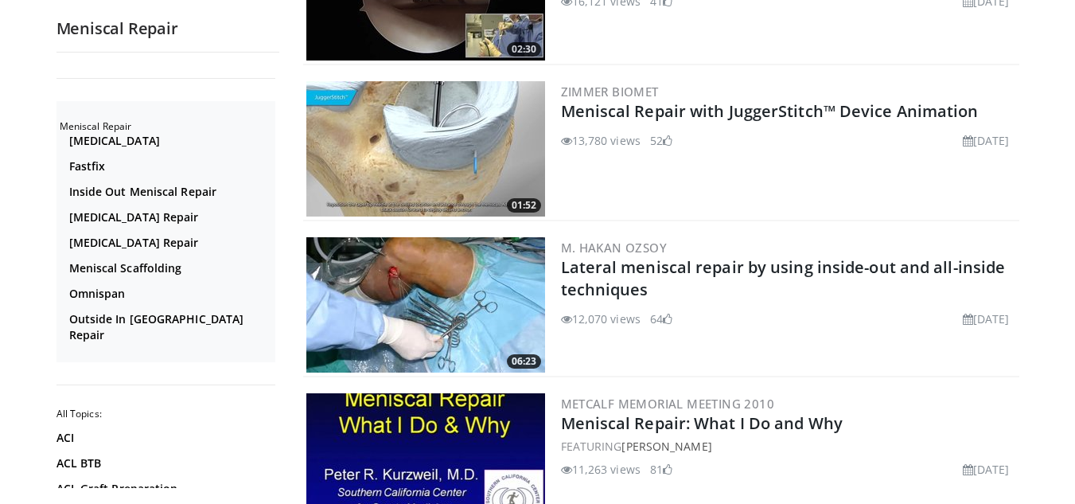
scroll to position [1193, 0]
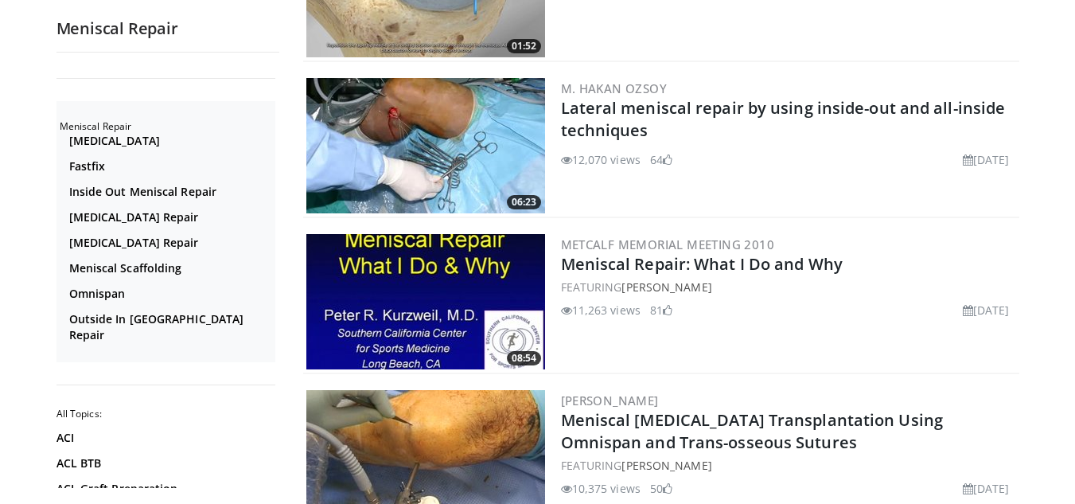
click at [472, 304] on img at bounding box center [425, 301] width 239 height 135
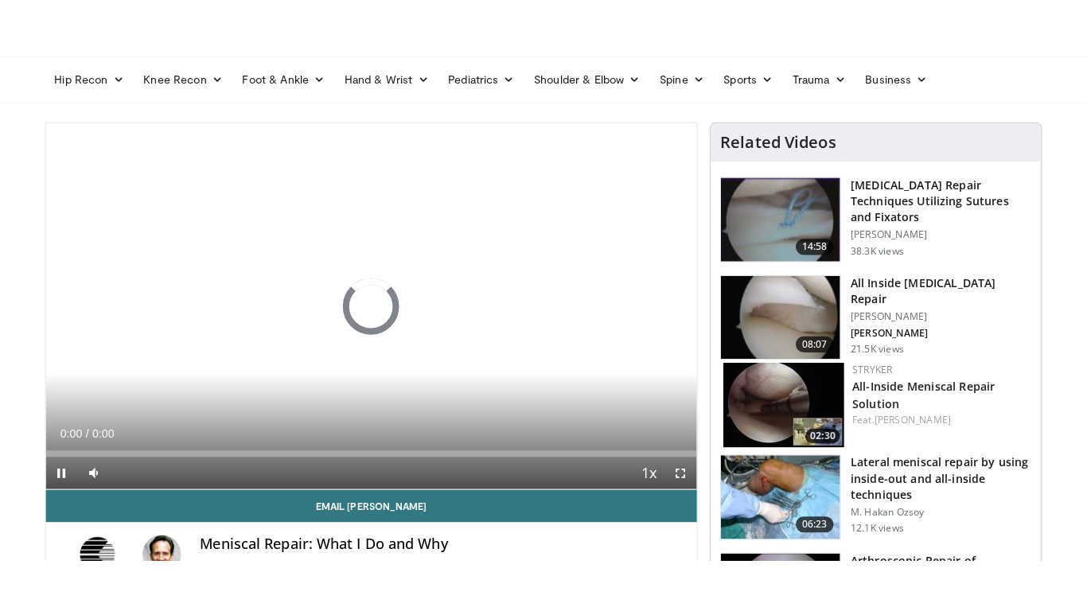
scroll to position [80, 0]
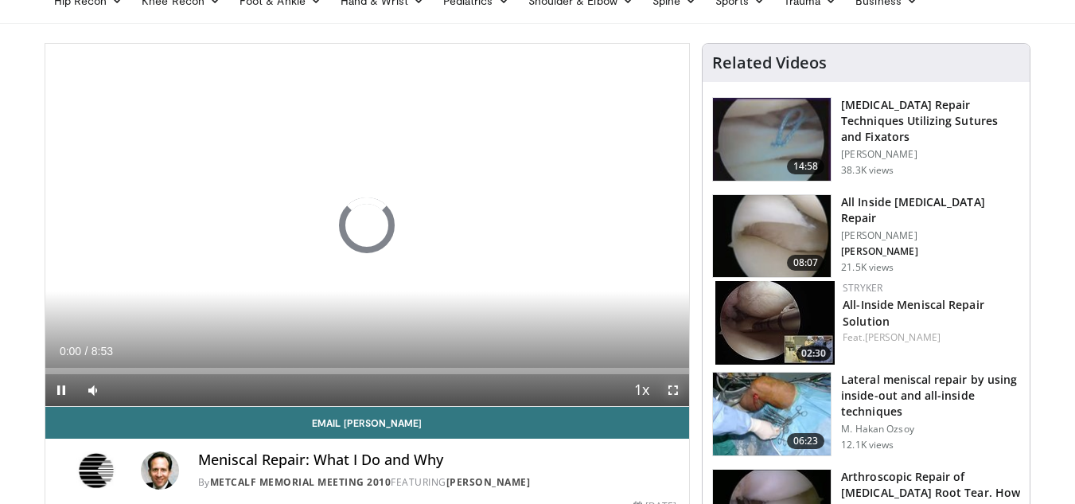
click at [664, 389] on span "Video Player" at bounding box center [673, 390] width 32 height 32
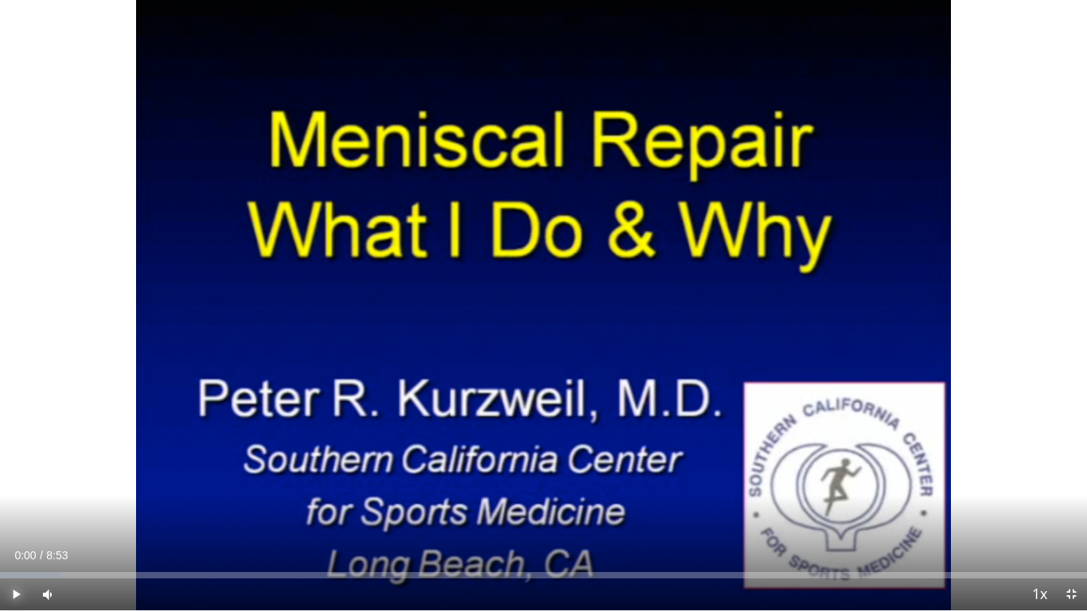
click at [10, 503] on span "Video Player" at bounding box center [16, 594] width 32 height 32
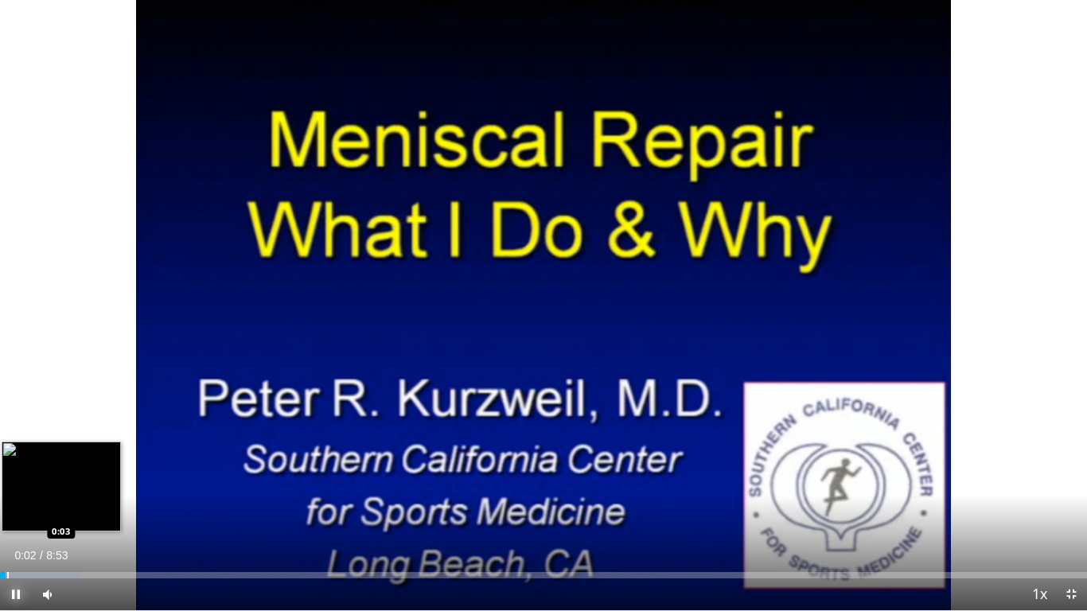
click at [7, 503] on div "Loaded : 7.47% 0:02 0:03" at bounding box center [543, 570] width 1087 height 15
click at [18, 503] on div "Loaded : 7.47% 0:04 0:08" at bounding box center [543, 570] width 1087 height 15
click at [33, 503] on div "Loaded : 7.50% 0:09 0:16" at bounding box center [543, 570] width 1087 height 15
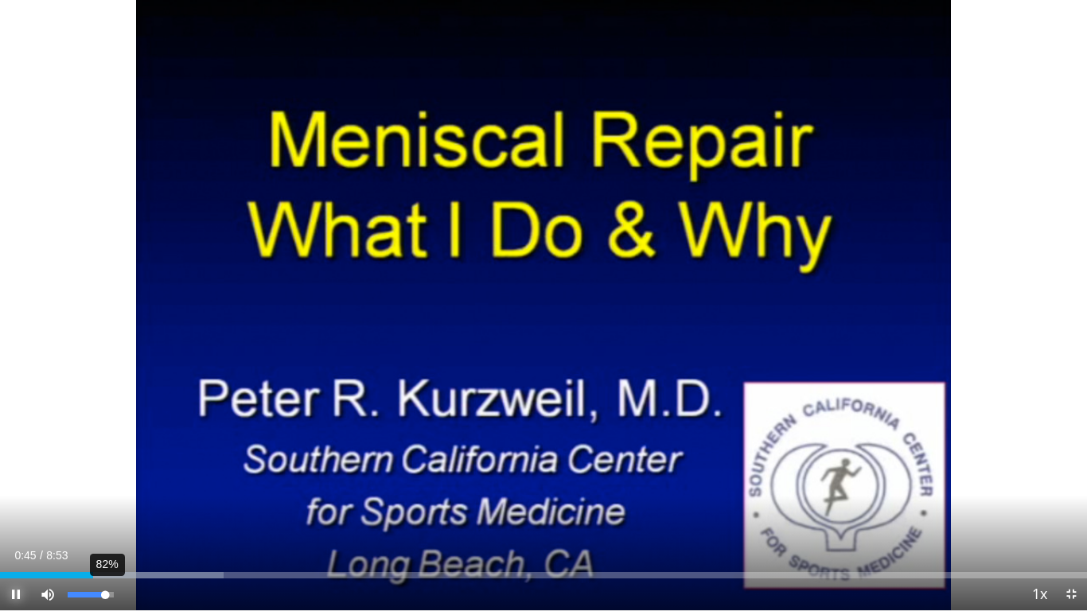
click at [106, 503] on div "82%" at bounding box center [90, 595] width 45 height 6
drag, startPoint x: 106, startPoint y: 594, endPoint x: 141, endPoint y: 593, distance: 35.0
click at [141, 503] on div "Mute 82%" at bounding box center [87, 594] width 111 height 32
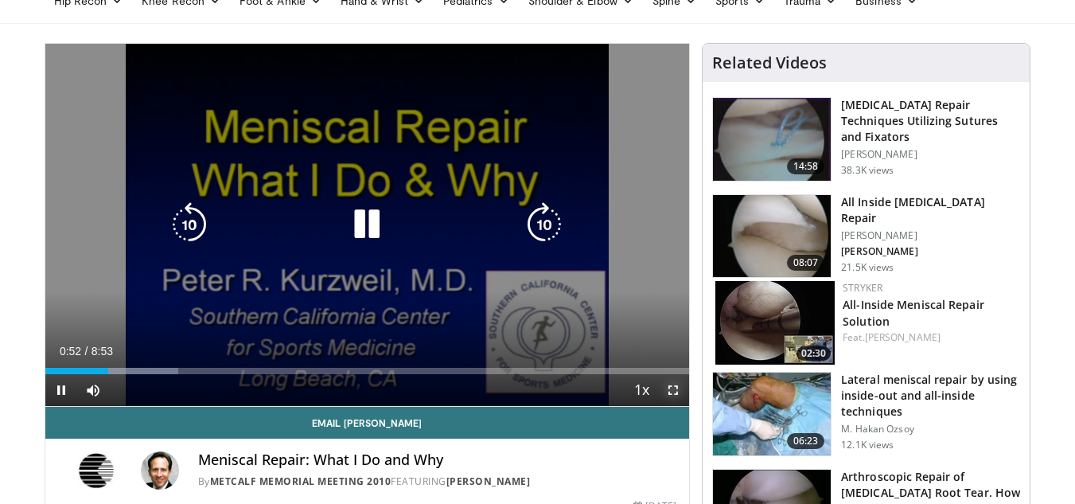
drag, startPoint x: 675, startPoint y: 385, endPoint x: 675, endPoint y: 454, distance: 69.2
click at [675, 385] on span "Video Player" at bounding box center [673, 390] width 32 height 32
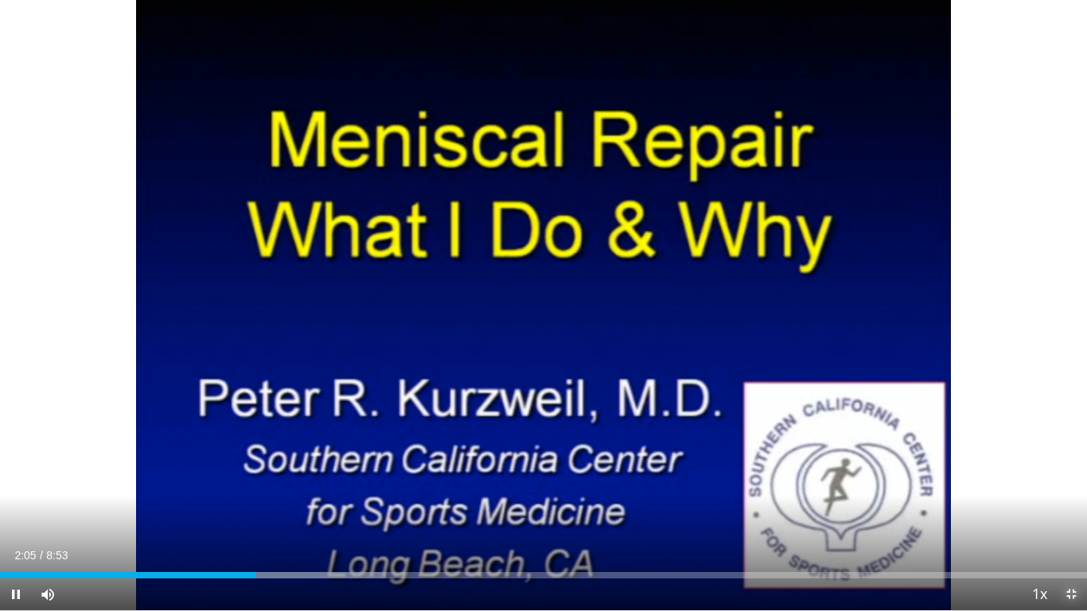
click at [1069, 503] on span "Video Player" at bounding box center [1071, 594] width 32 height 32
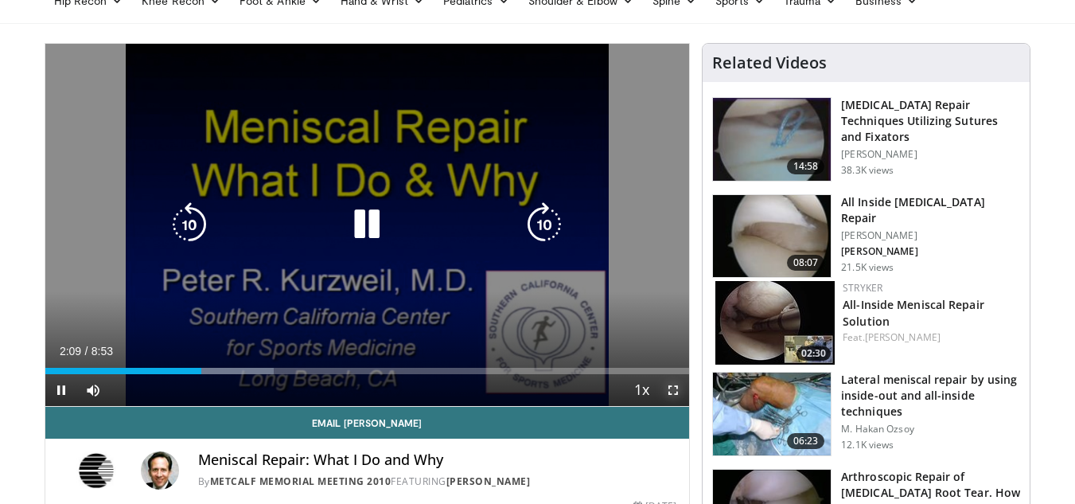
drag, startPoint x: 671, startPoint y: 391, endPoint x: 671, endPoint y: 460, distance: 69.2
click at [671, 391] on span "Video Player" at bounding box center [673, 390] width 32 height 32
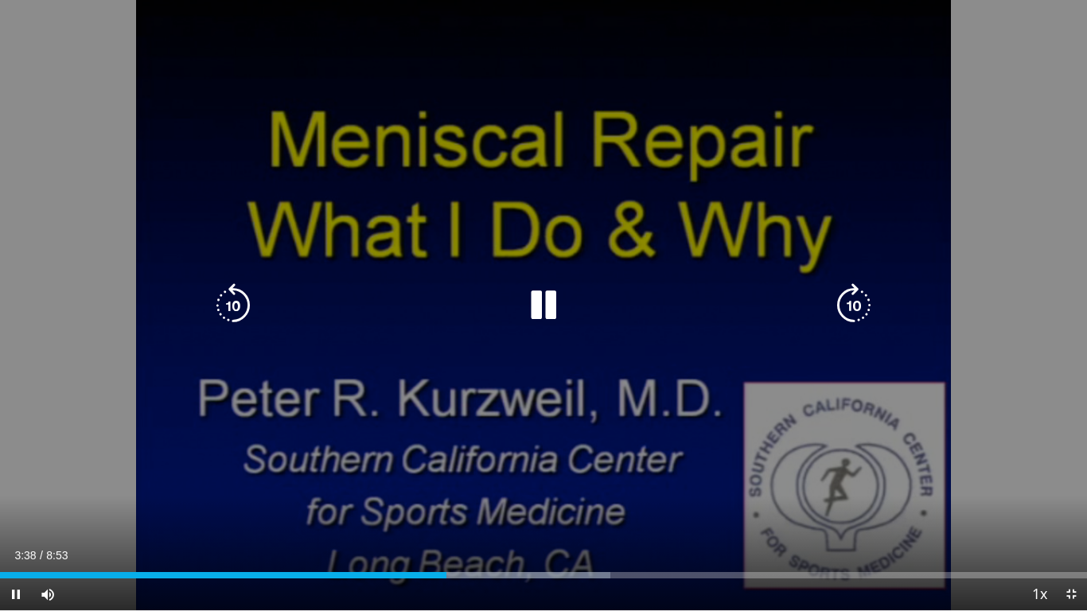
click at [536, 308] on icon "Video Player" at bounding box center [543, 305] width 45 height 45
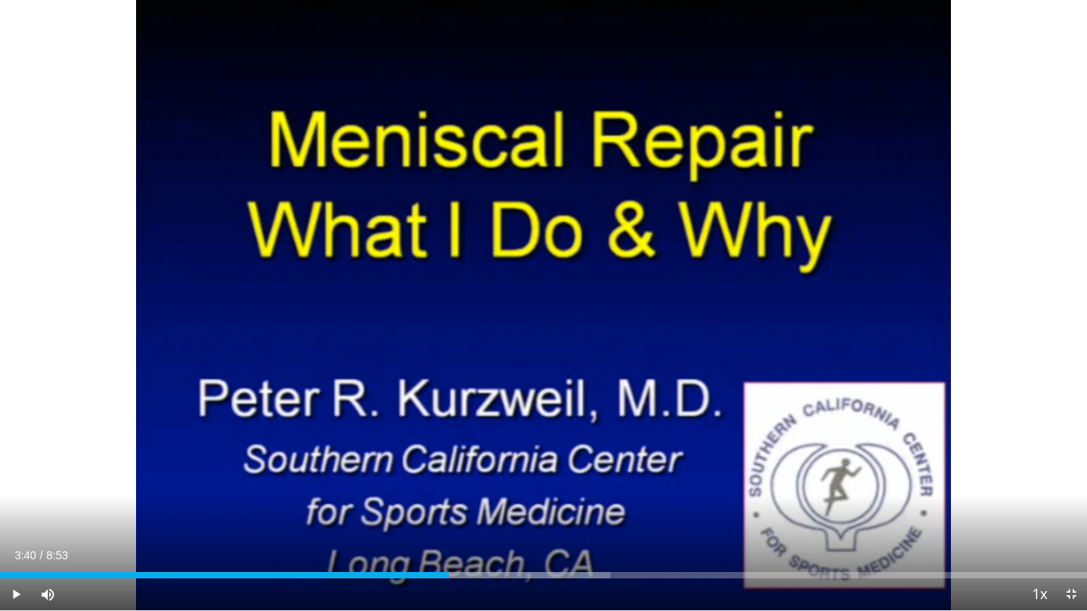
click at [536, 308] on div "10 seconds Tap to unmute" at bounding box center [543, 305] width 1087 height 610
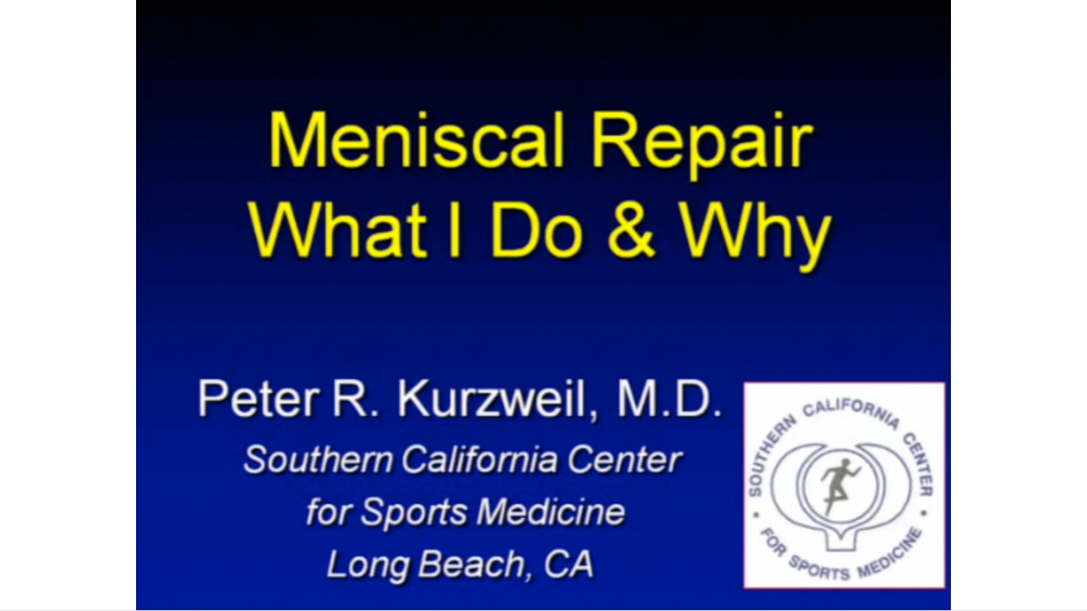
click at [536, 308] on div "10 seconds Tap to unmute" at bounding box center [543, 305] width 1087 height 610
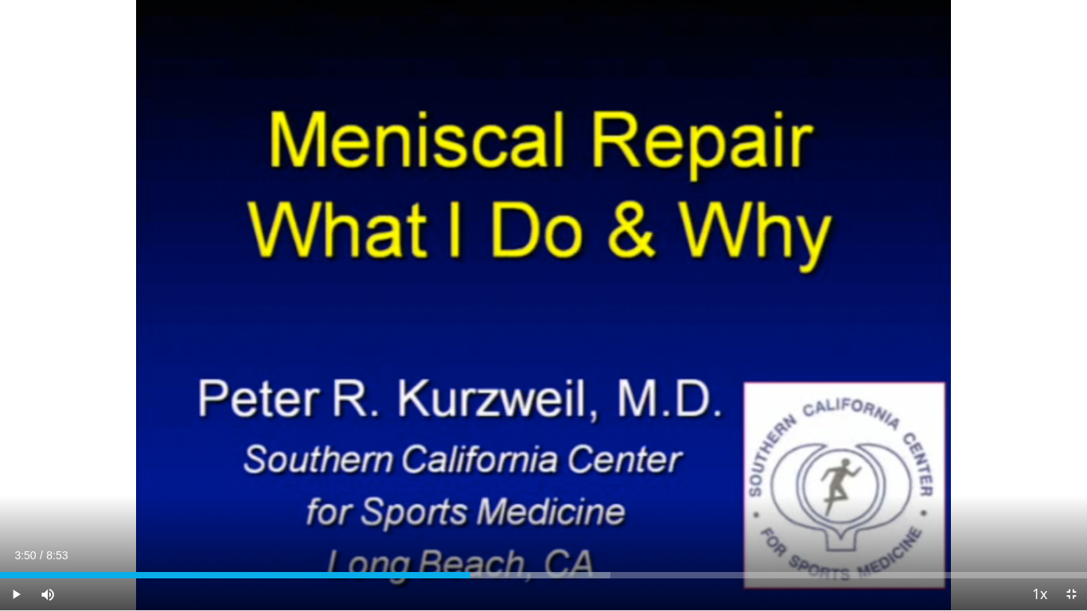
click at [536, 308] on div "10 seconds Tap to unmute" at bounding box center [543, 305] width 1087 height 610
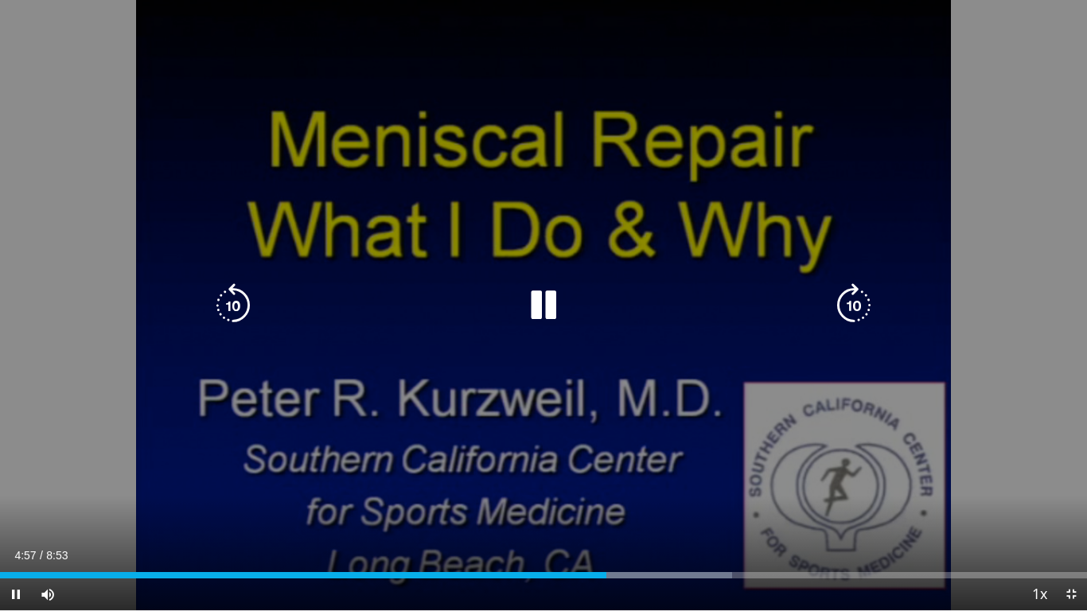
click at [792, 138] on div "10 seconds Tap to unmute" at bounding box center [543, 305] width 1087 height 610
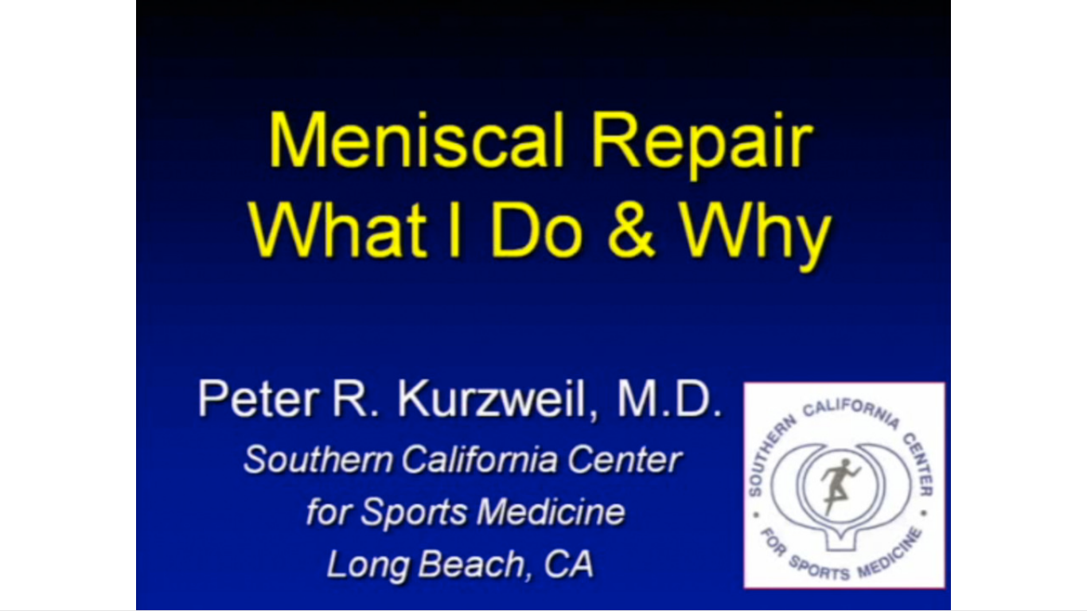
click at [1053, 427] on div "40 seconds Tap to unmute" at bounding box center [543, 305] width 1087 height 610
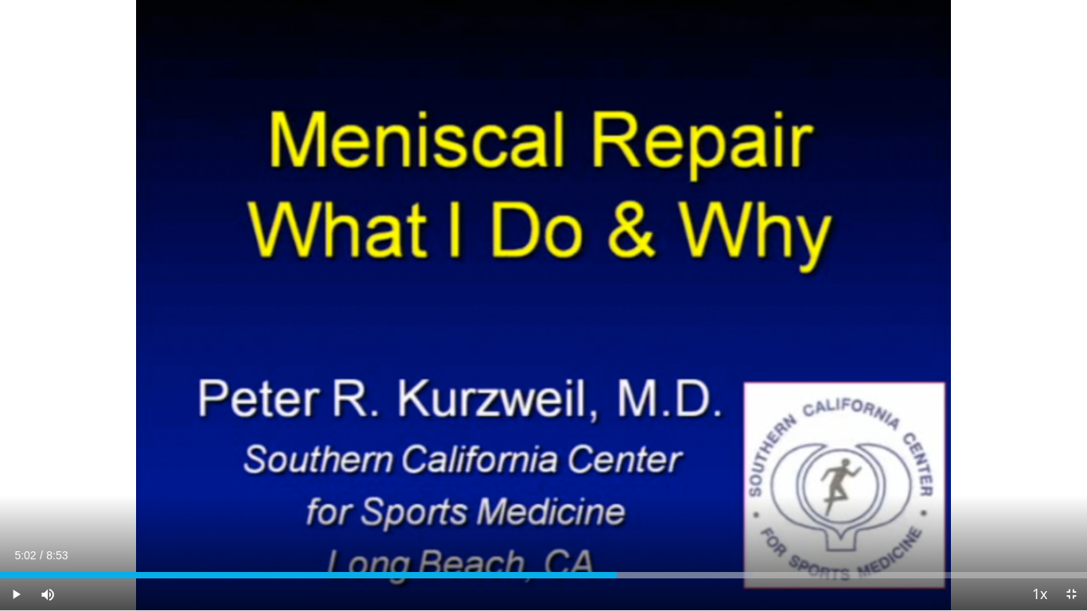
click at [1053, 427] on div "40 seconds Tap to unmute" at bounding box center [543, 305] width 1087 height 610
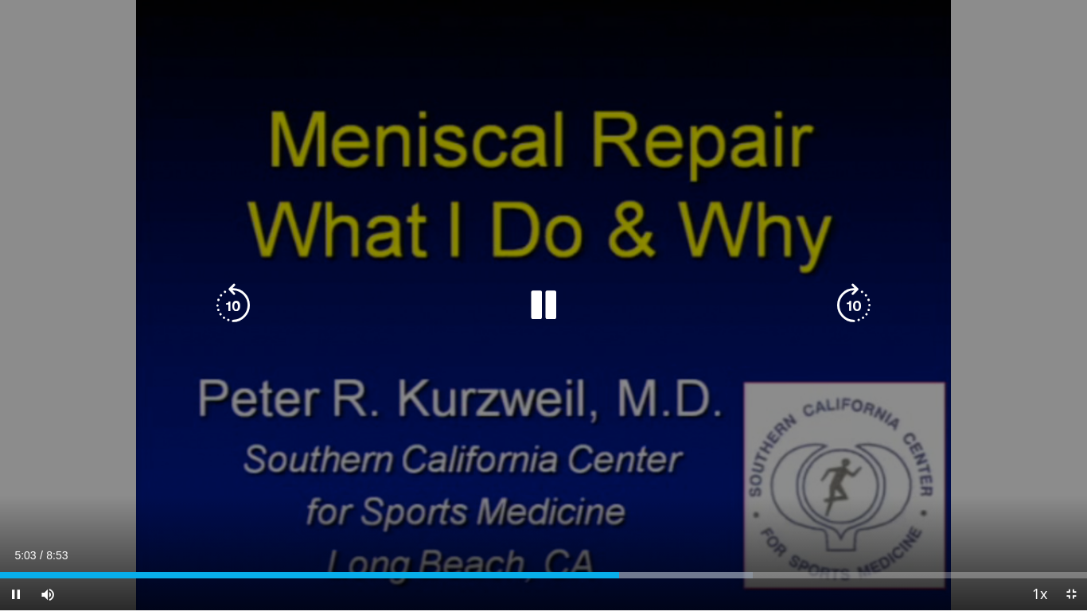
click at [535, 303] on icon "Video Player" at bounding box center [543, 305] width 45 height 45
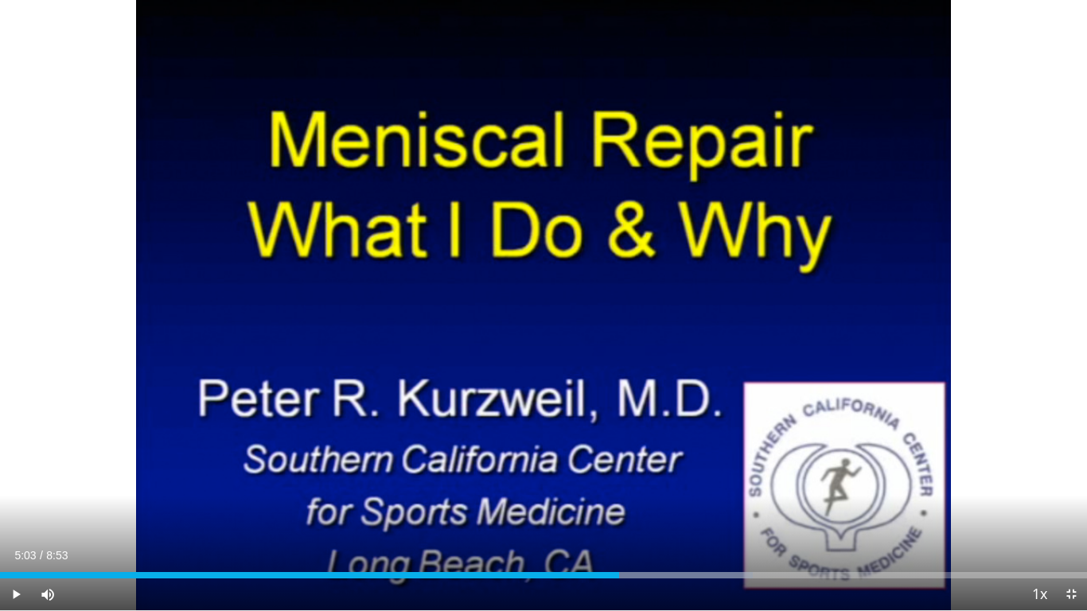
click at [535, 303] on div "10 seconds Tap to unmute" at bounding box center [543, 305] width 1087 height 610
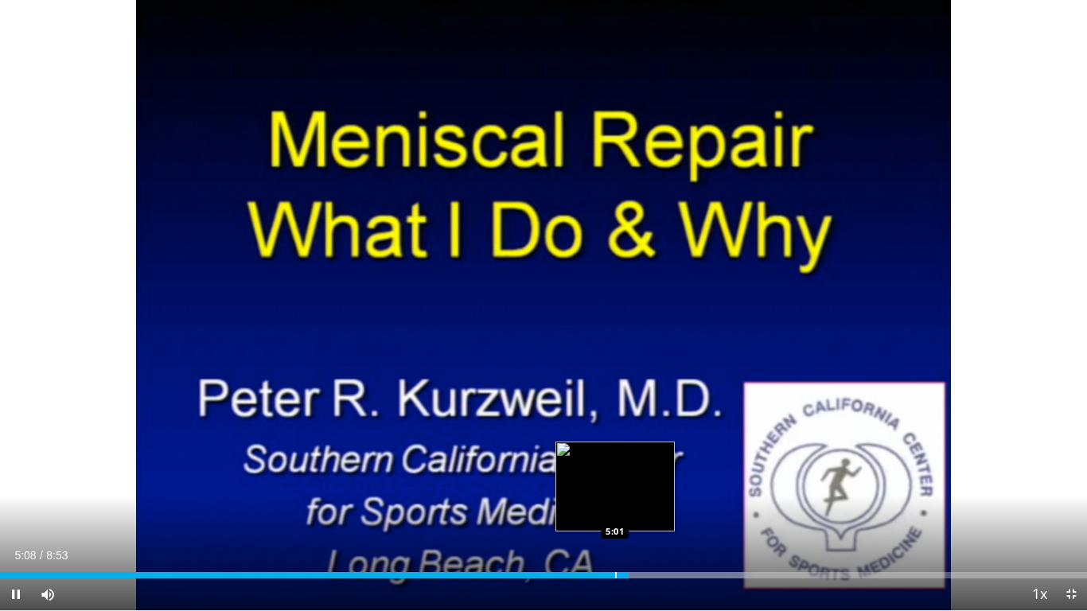
click at [615, 503] on div "Progress Bar" at bounding box center [616, 575] width 2 height 6
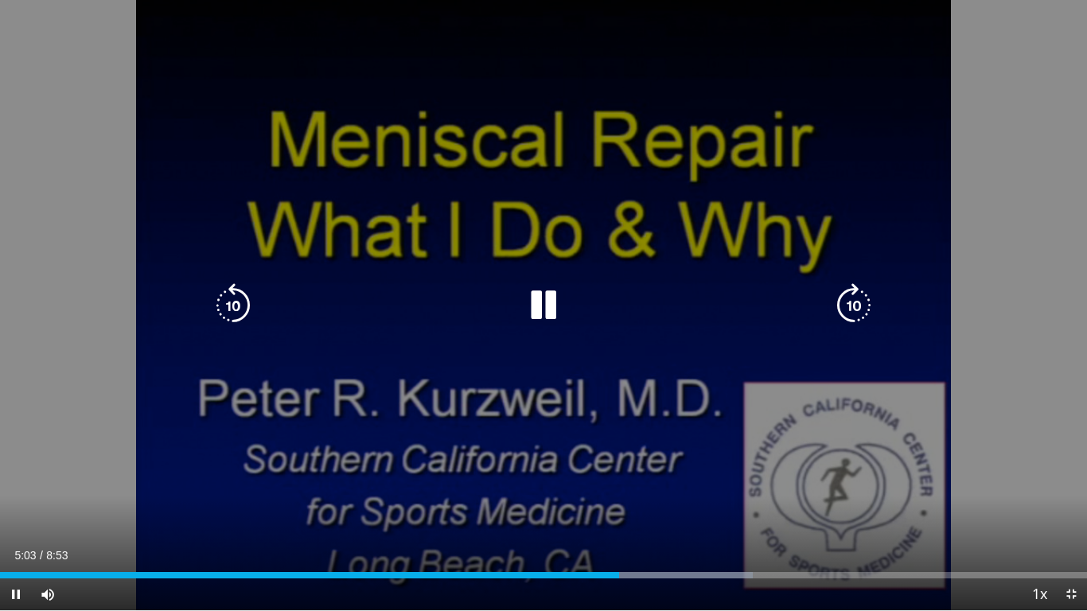
click at [551, 287] on icon "Video Player" at bounding box center [543, 305] width 45 height 45
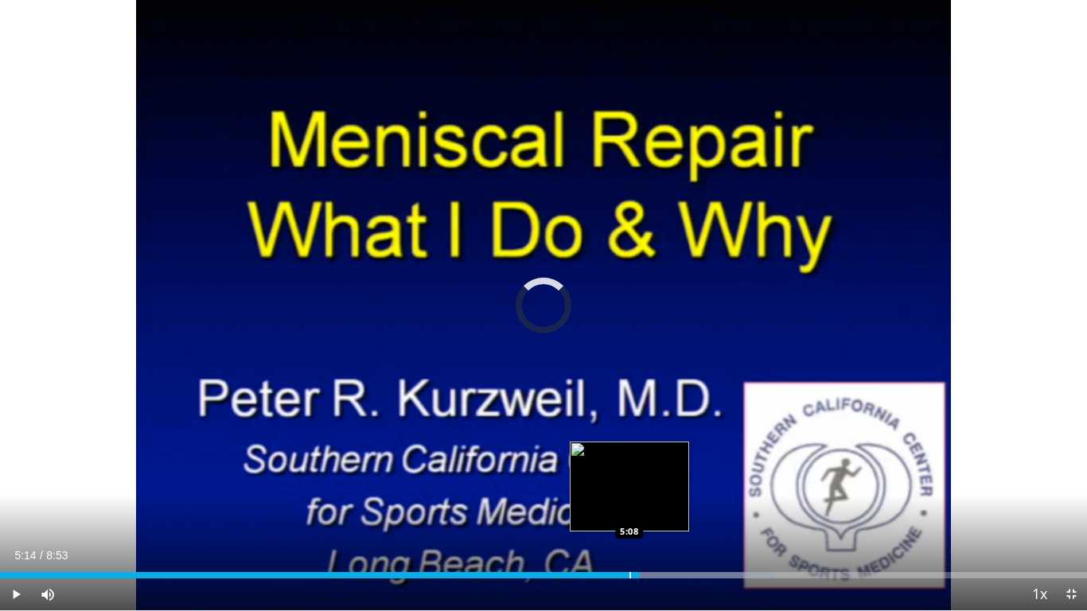
click at [629, 503] on div "Progress Bar" at bounding box center [630, 575] width 2 height 6
click at [625, 503] on div "Loaded : 71.09% 5:10 5:07" at bounding box center [543, 575] width 1087 height 6
click at [617, 503] on div "Loaded : 71.09% 5:10 5:02" at bounding box center [543, 570] width 1087 height 15
click at [617, 503] on video-js "**********" at bounding box center [543, 305] width 1087 height 611
click at [617, 503] on div "Loaded : 71.09% 5:12 5:03" at bounding box center [543, 570] width 1087 height 15
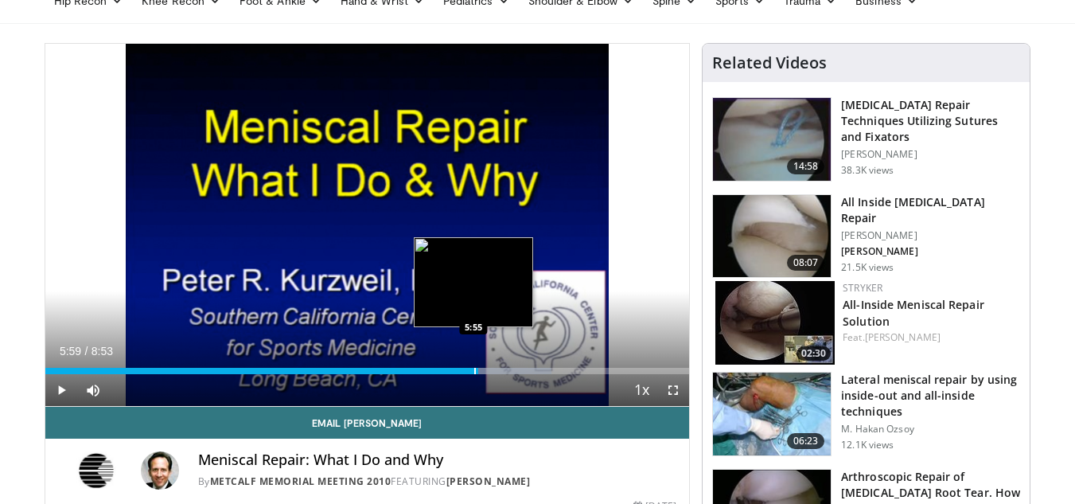
click at [474, 368] on div "Progress Bar" at bounding box center [475, 371] width 2 height 6
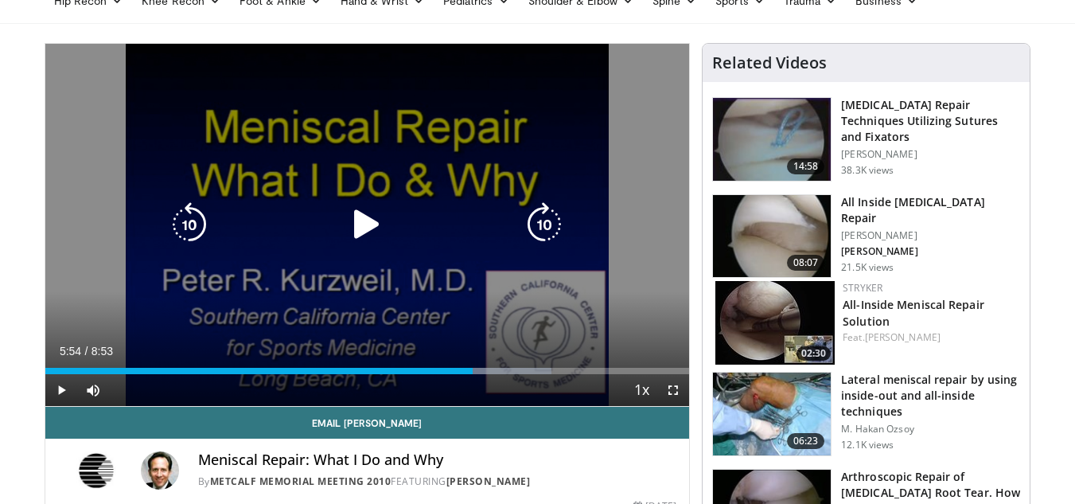
click at [368, 220] on icon "Video Player" at bounding box center [366, 224] width 45 height 45
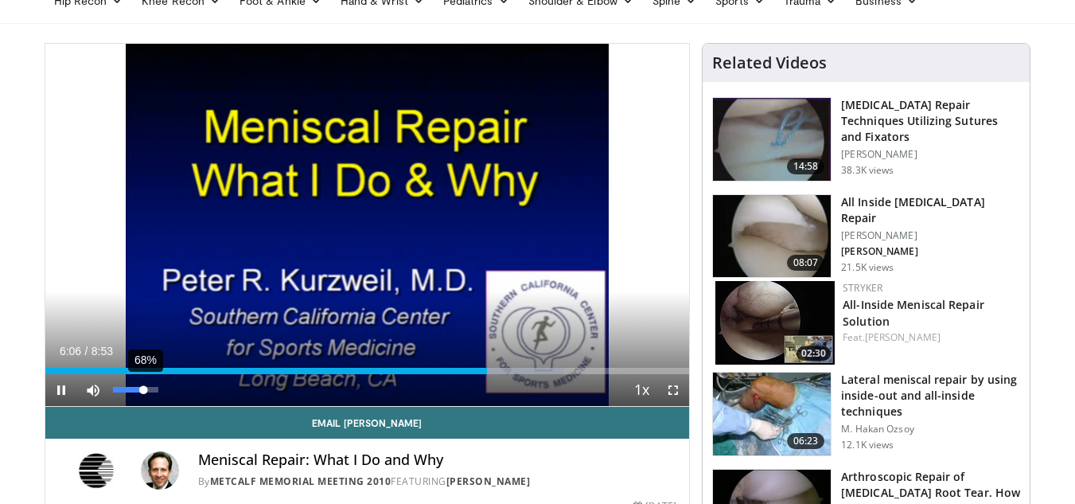
click at [144, 386] on div "68%" at bounding box center [136, 390] width 56 height 32
click at [665, 389] on span "Video Player" at bounding box center [673, 390] width 32 height 32
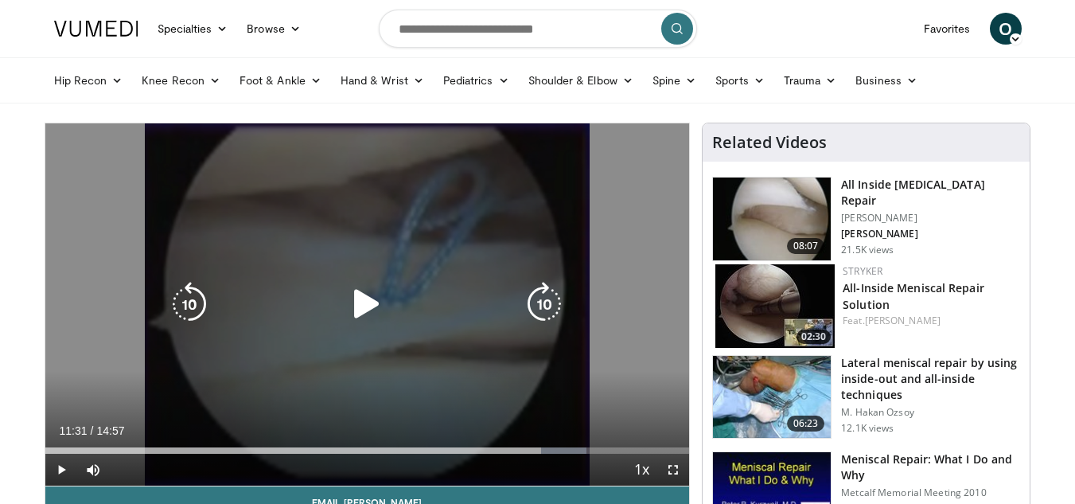
drag, startPoint x: 358, startPoint y: 296, endPoint x: 369, endPoint y: 320, distance: 26.3
click at [358, 297] on icon "Video Player" at bounding box center [366, 304] width 45 height 45
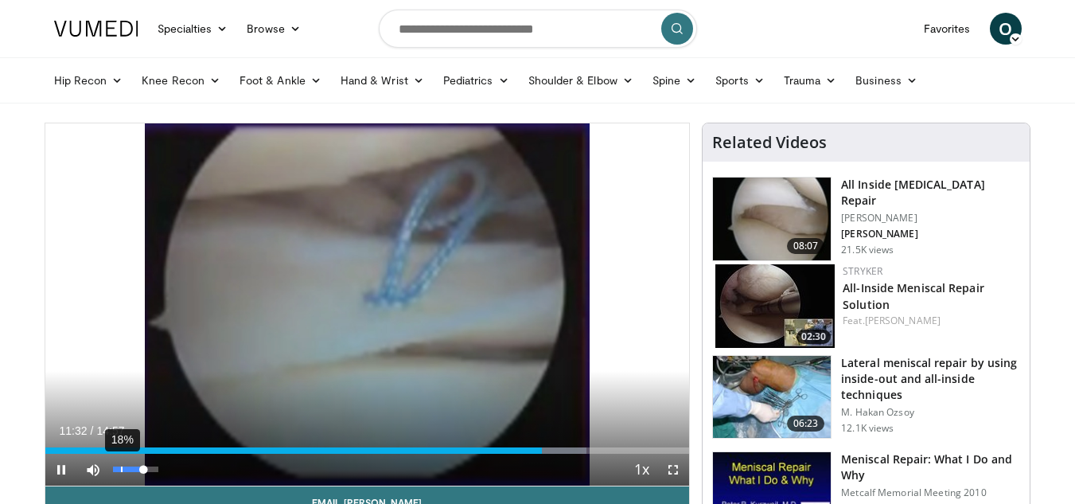
click at [124, 469] on div "18%" at bounding box center [135, 469] width 45 height 6
click at [121, 469] on div "Volume Level" at bounding box center [117, 469] width 8 height 6
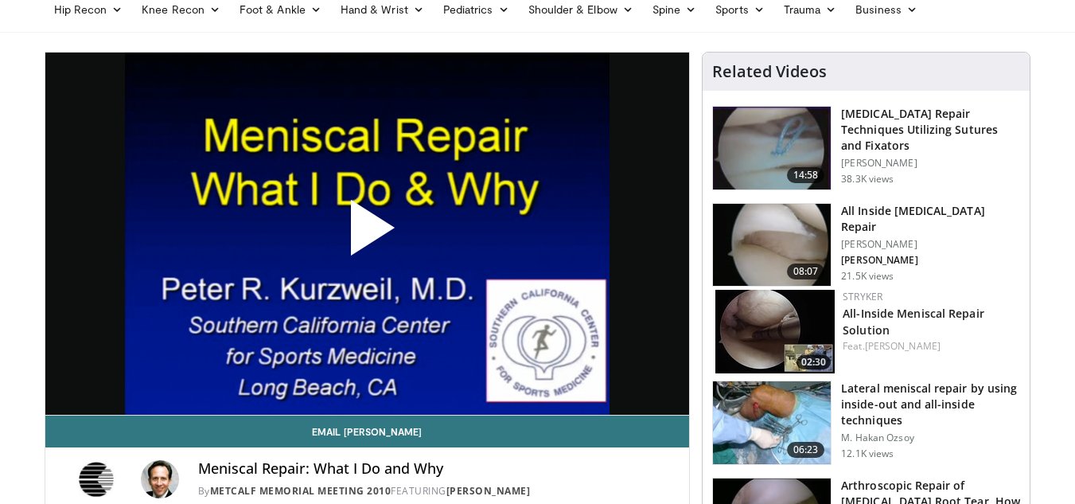
scroll to position [110, 0]
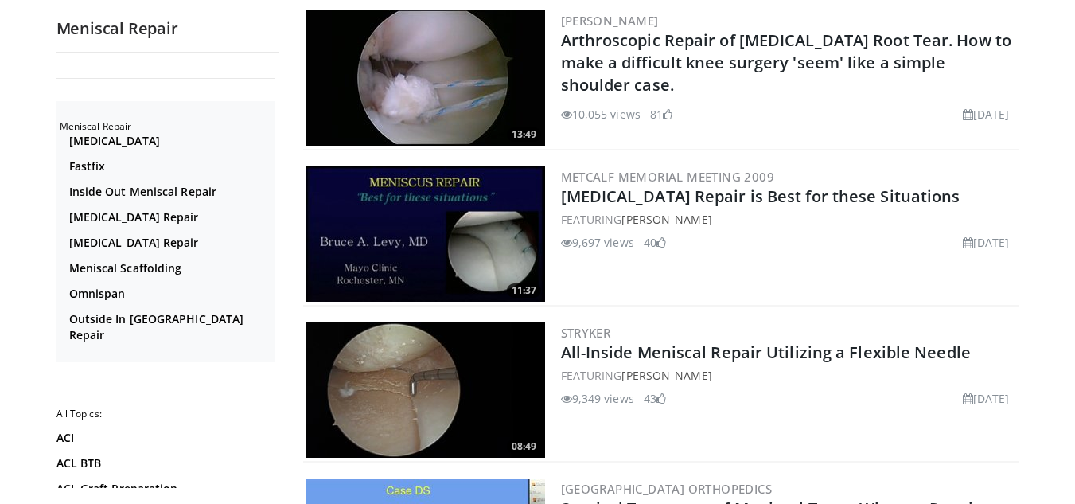
scroll to position [1750, 0]
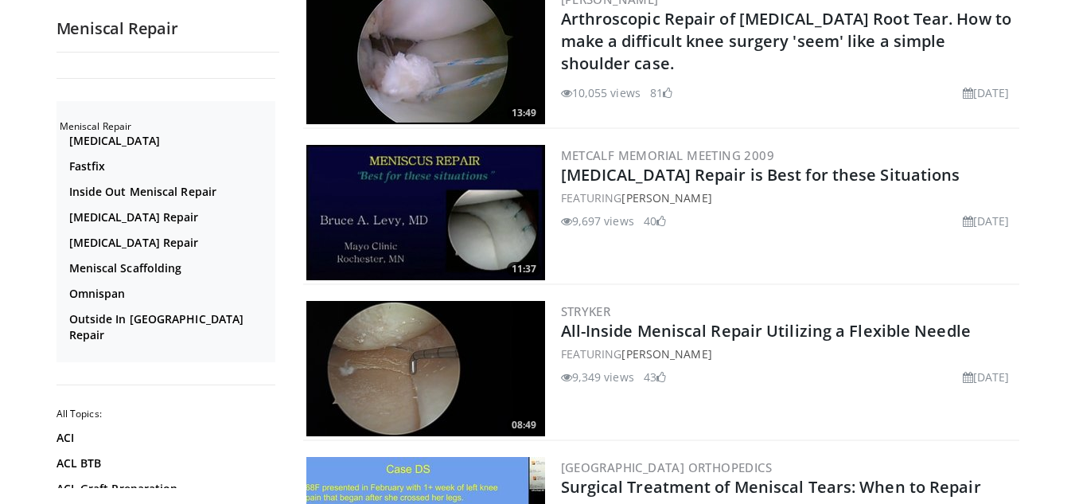
click at [448, 213] on img at bounding box center [425, 212] width 239 height 135
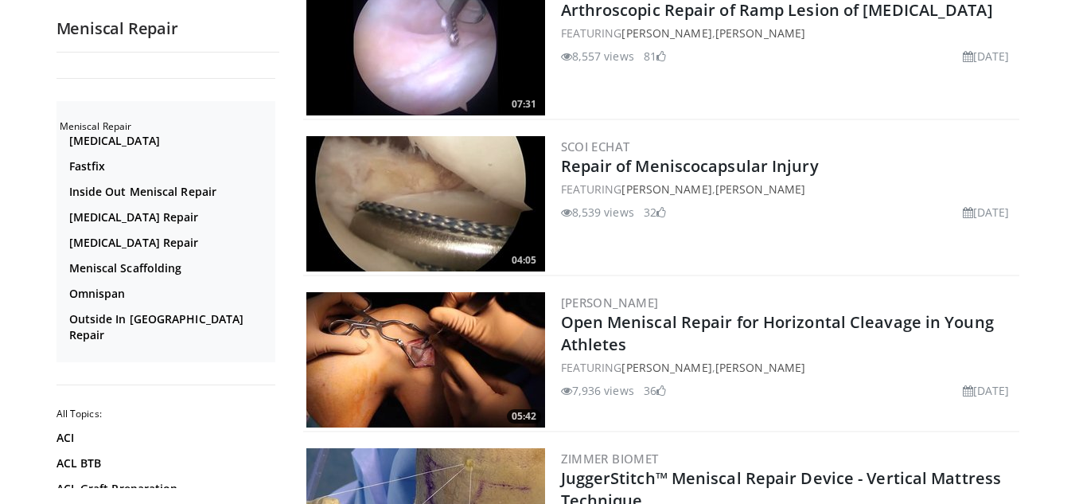
scroll to position [2387, 0]
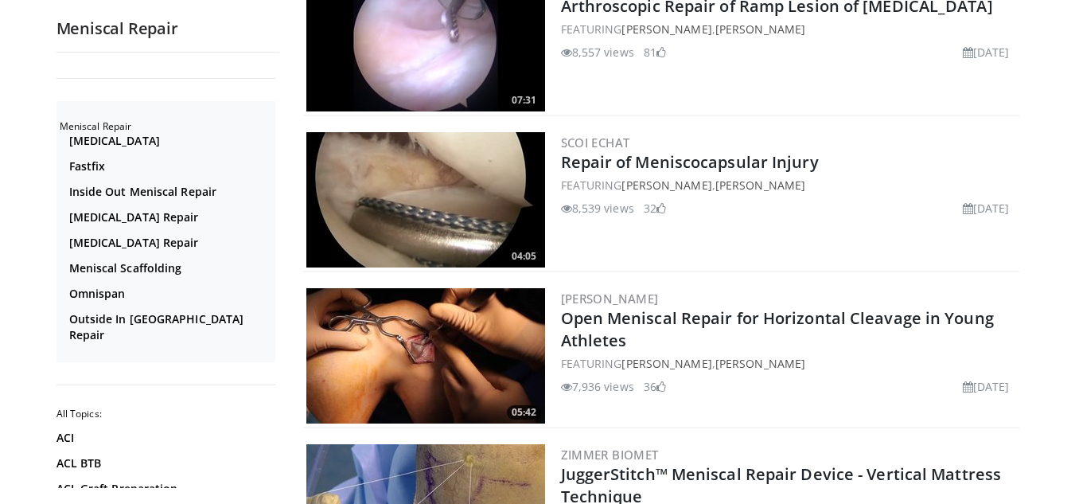
click at [491, 321] on img at bounding box center [425, 355] width 239 height 135
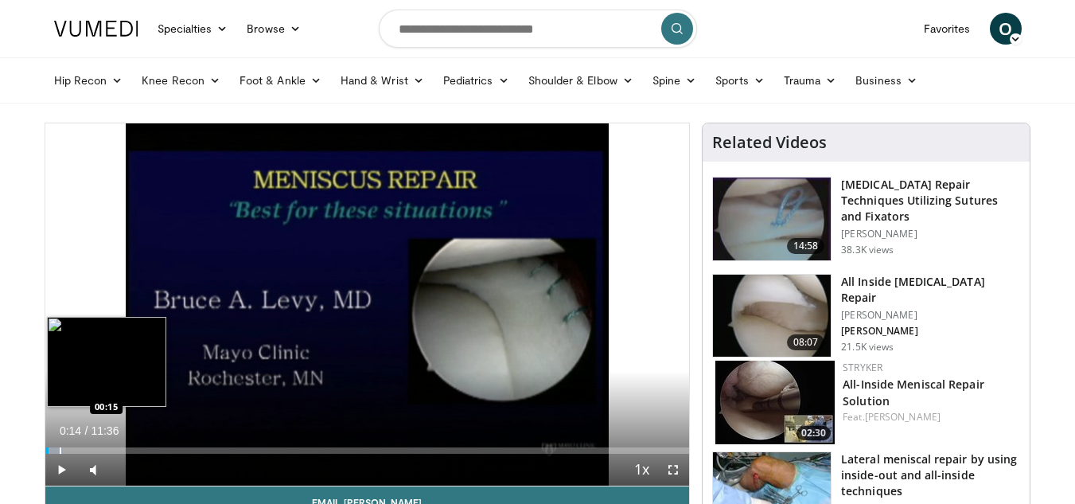
click at [60, 449] on div "Progress Bar" at bounding box center [61, 450] width 2 height 6
click at [81, 447] on div "Progress Bar" at bounding box center [82, 450] width 2 height 6
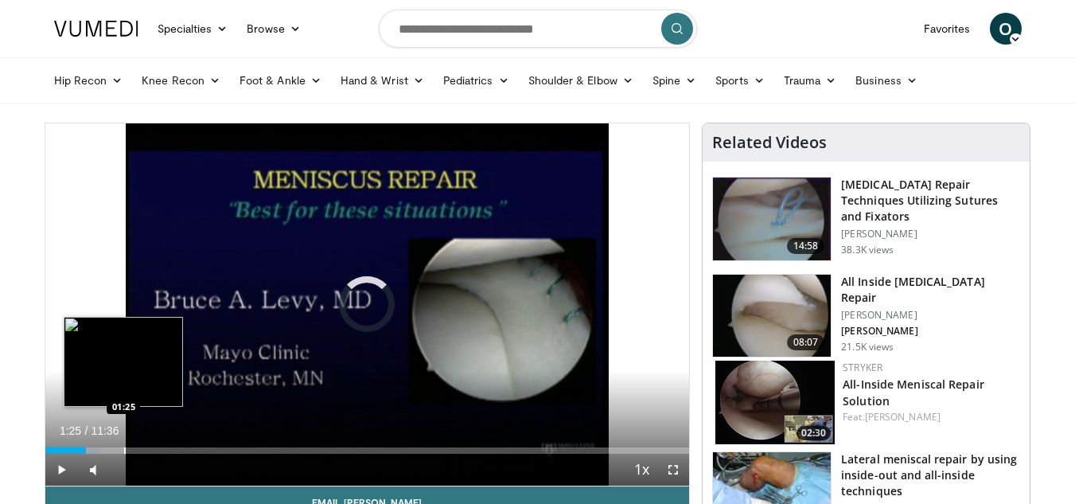
click at [123, 445] on div "Loaded : 8.62% 01:25 01:25" at bounding box center [367, 445] width 644 height 15
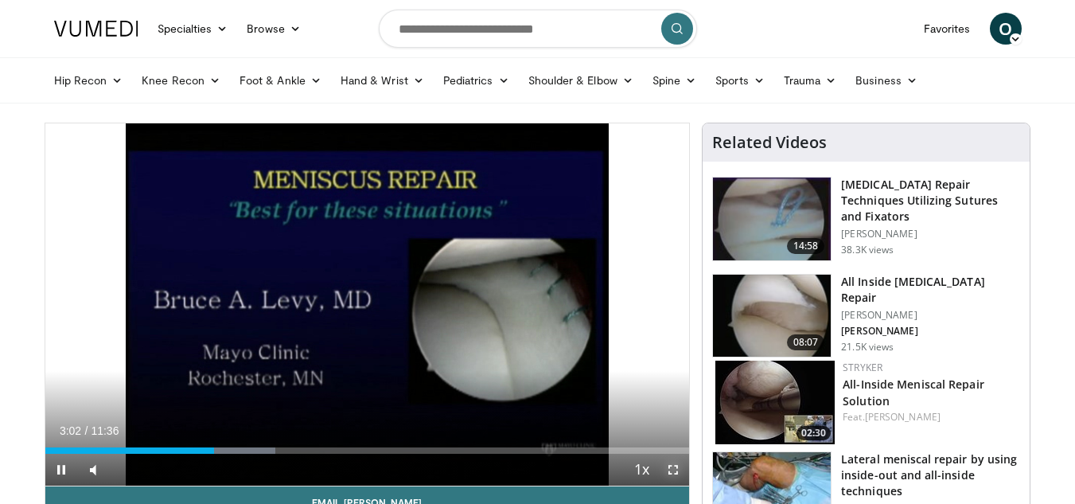
click at [670, 467] on span "Video Player" at bounding box center [673, 469] width 32 height 32
click at [669, 473] on span "Video Player" at bounding box center [673, 469] width 32 height 32
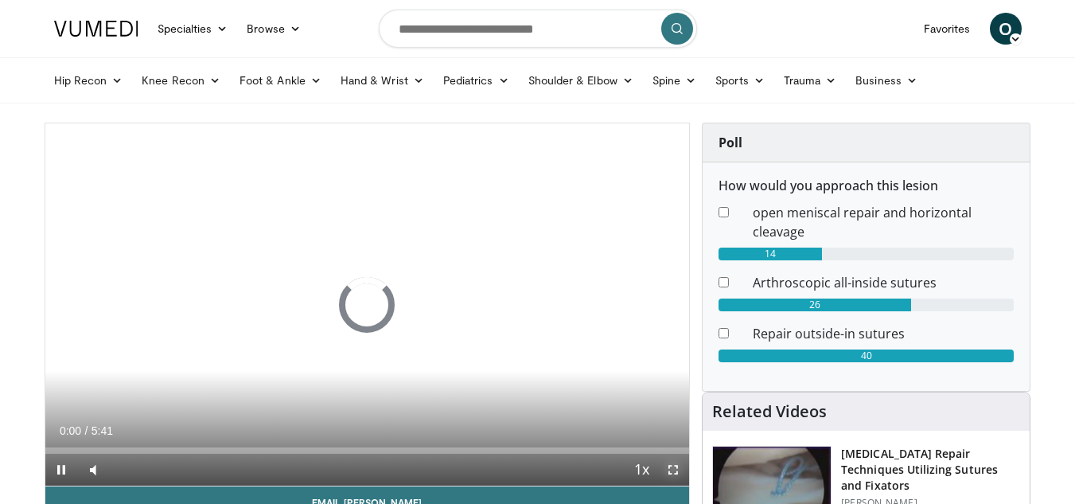
click at [674, 475] on span "Video Player" at bounding box center [673, 469] width 32 height 32
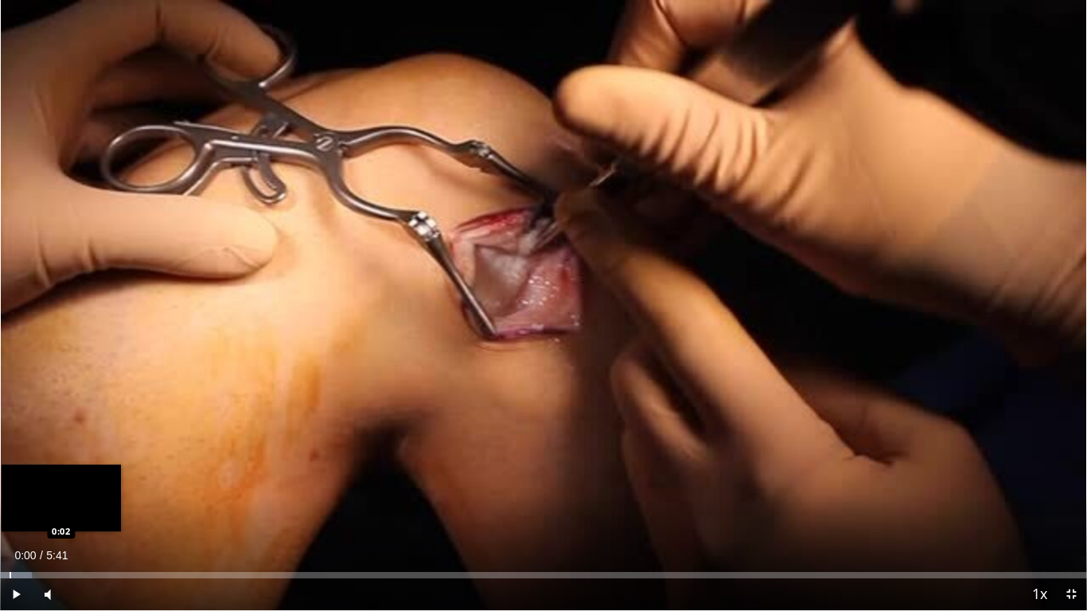
click at [10, 503] on div "Loaded : 2.93% 0:00 0:02" at bounding box center [543, 570] width 1087 height 15
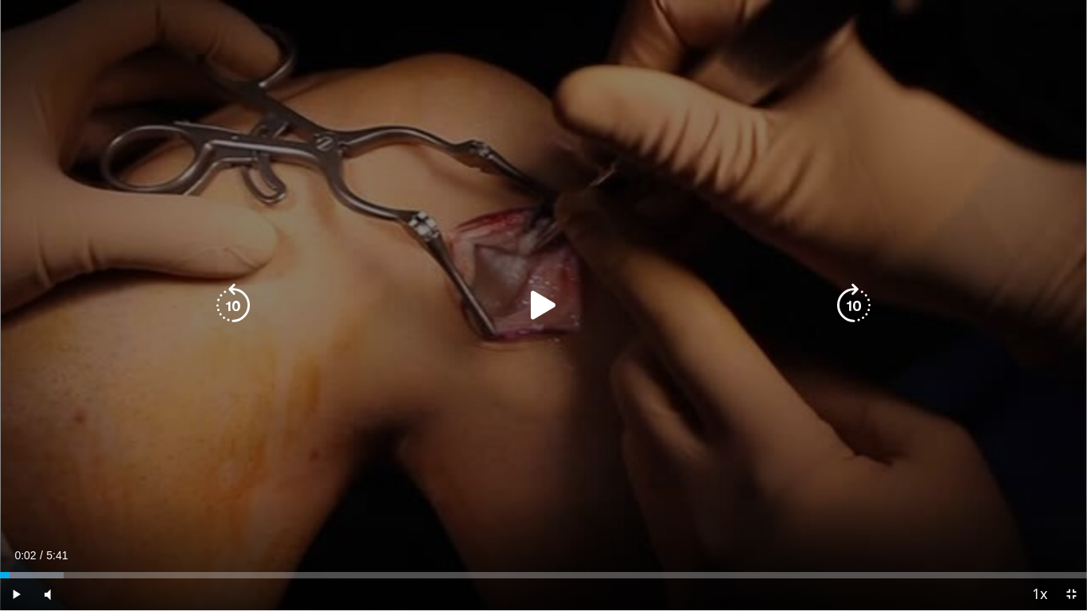
click at [556, 301] on icon "Video Player" at bounding box center [543, 305] width 45 height 45
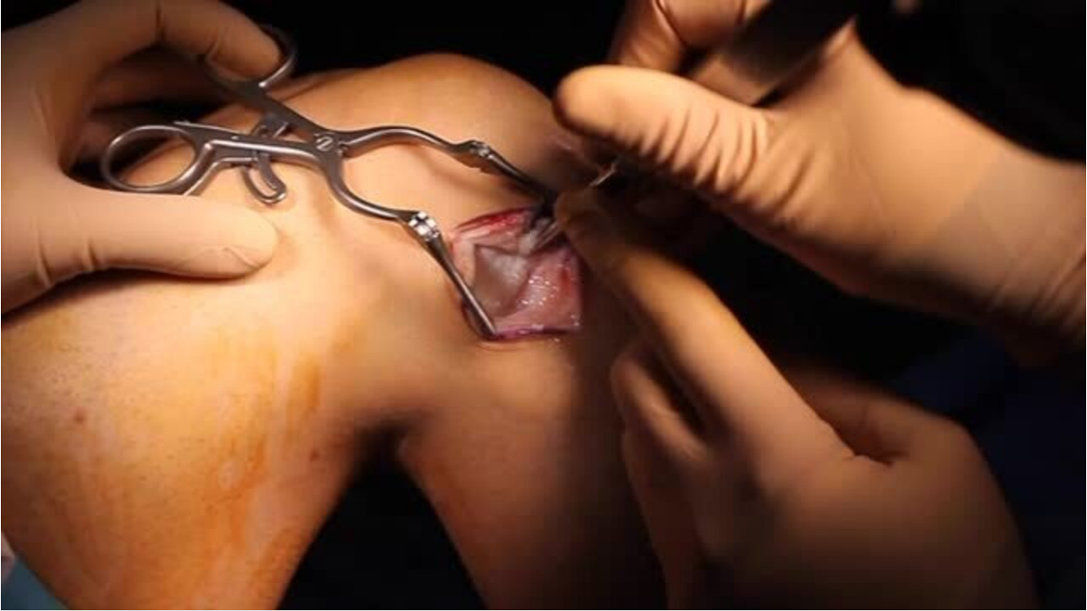
click at [951, 250] on div "10 seconds Tap to unmute" at bounding box center [543, 305] width 1087 height 610
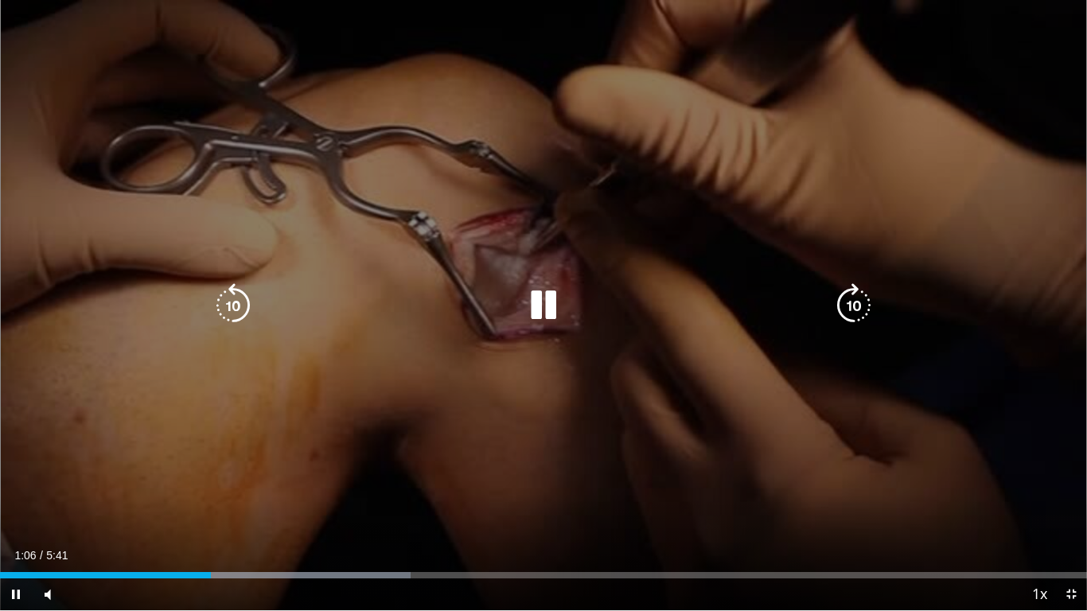
click at [558, 306] on icon "Video Player" at bounding box center [543, 305] width 45 height 45
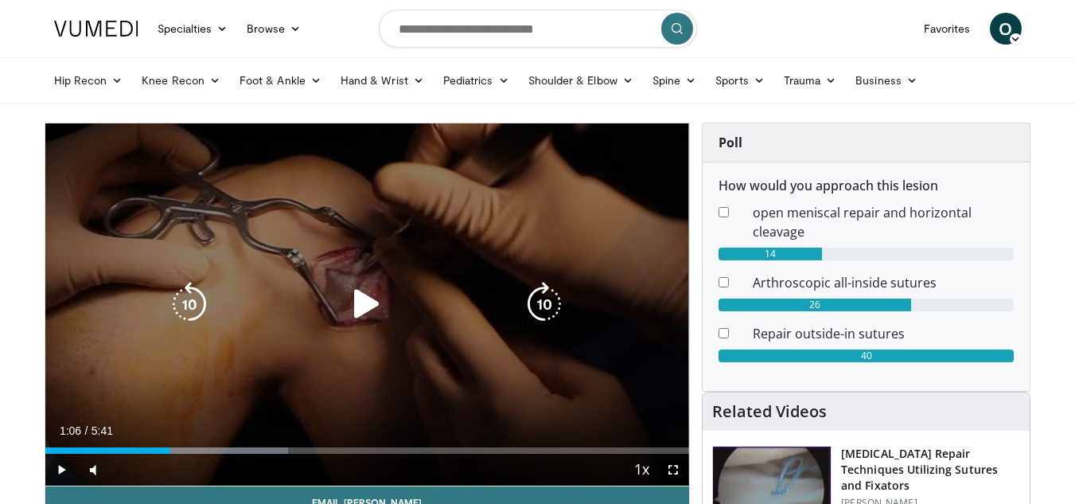
click at [578, 349] on div "10 seconds Tap to unmute" at bounding box center [367, 304] width 644 height 362
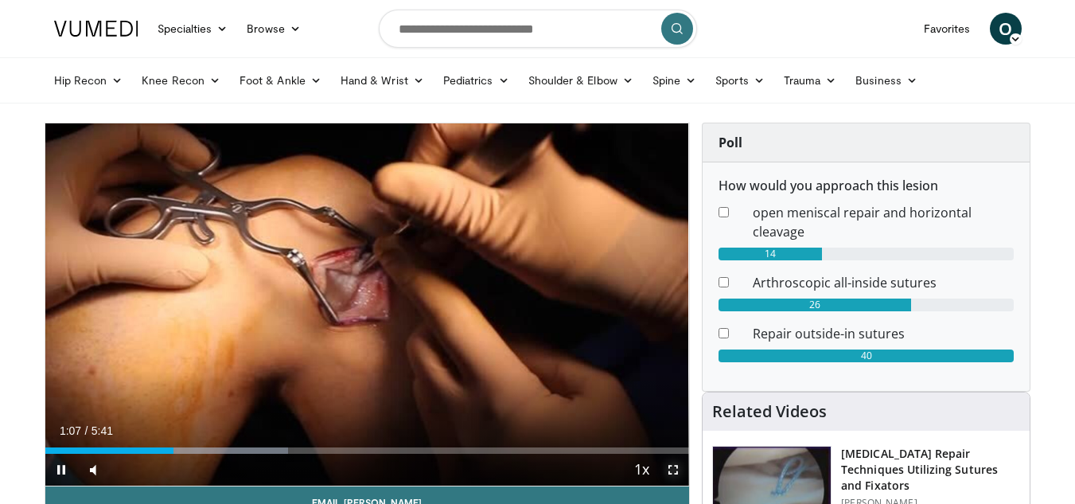
click at [680, 468] on span "Video Player" at bounding box center [673, 469] width 32 height 32
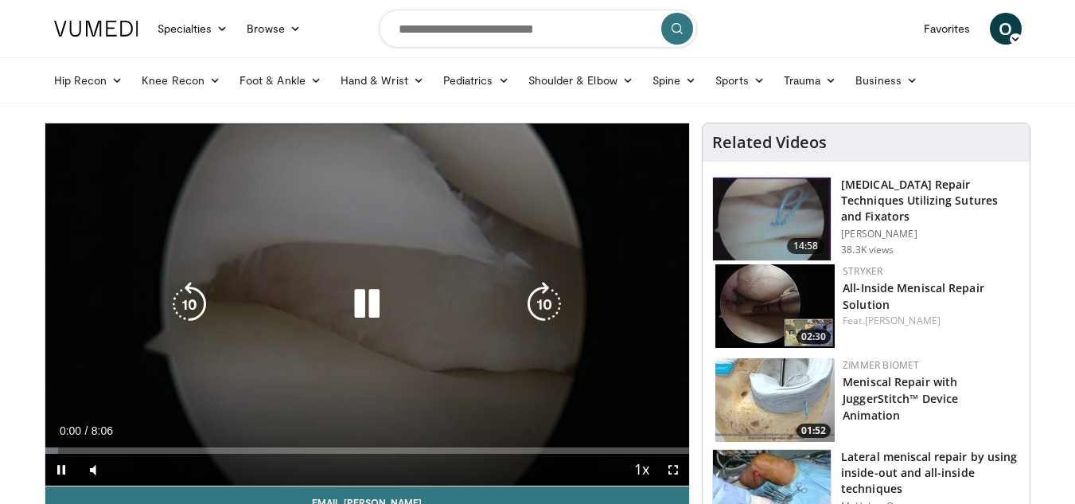
click at [363, 304] on icon "Video Player" at bounding box center [366, 304] width 45 height 45
